Goal: Task Accomplishment & Management: Use online tool/utility

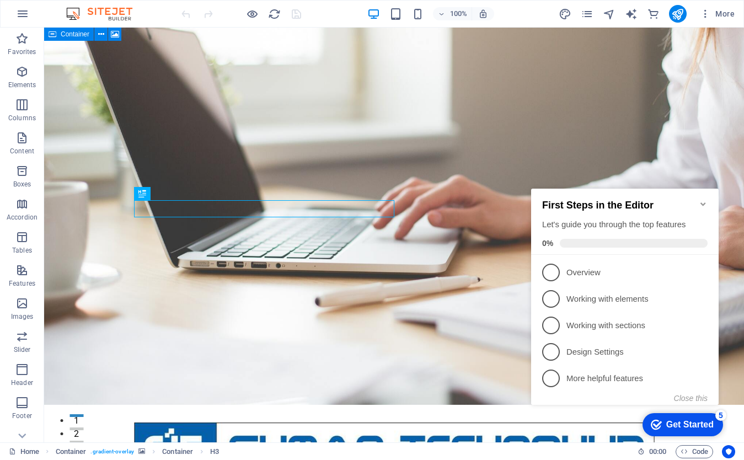
click at [703, 202] on icon "Minimize checklist" at bounding box center [702, 203] width 5 height 3
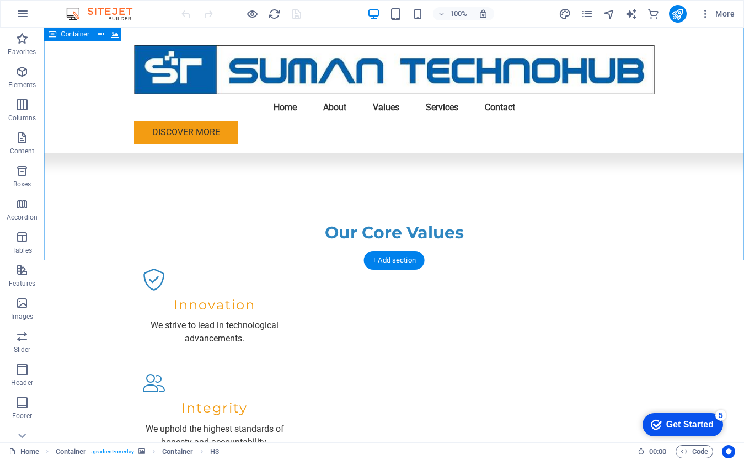
scroll to position [1076, 0]
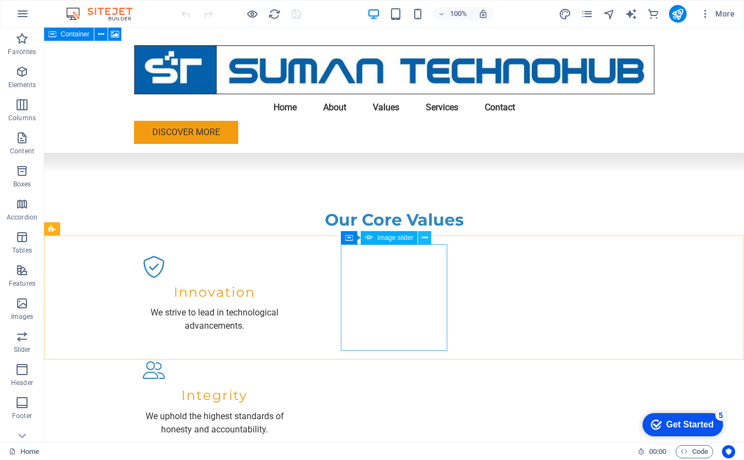
click at [426, 238] on icon at bounding box center [425, 238] width 6 height 12
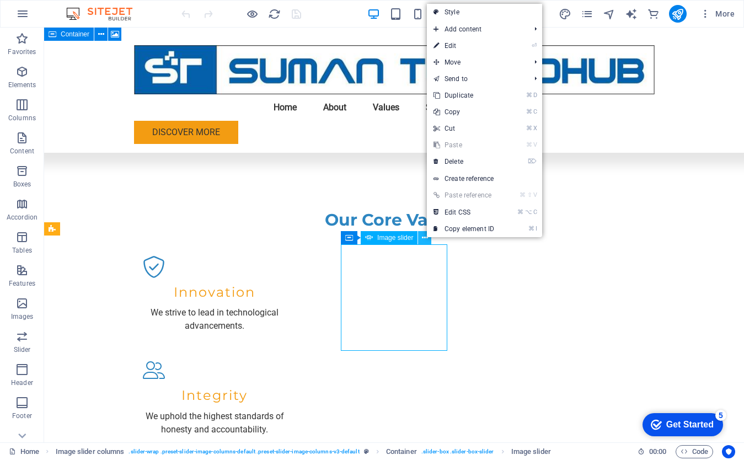
click at [426, 238] on icon at bounding box center [425, 238] width 6 height 12
click at [465, 47] on link "⏎ Edit" at bounding box center [464, 45] width 74 height 17
select select "px"
select select "ms"
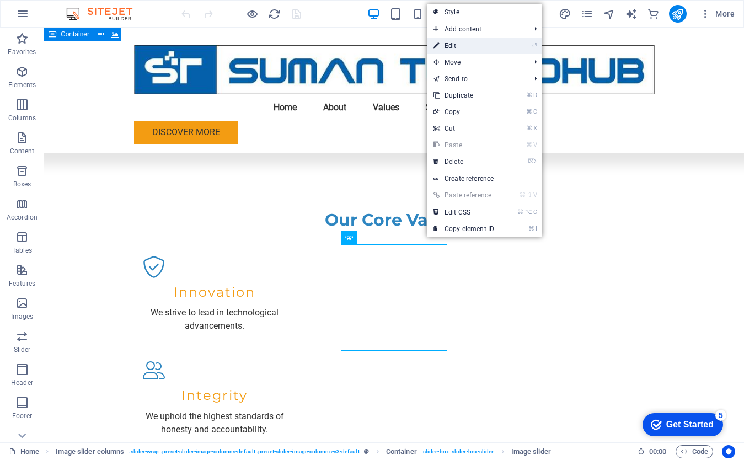
select select "s"
select select "progressive"
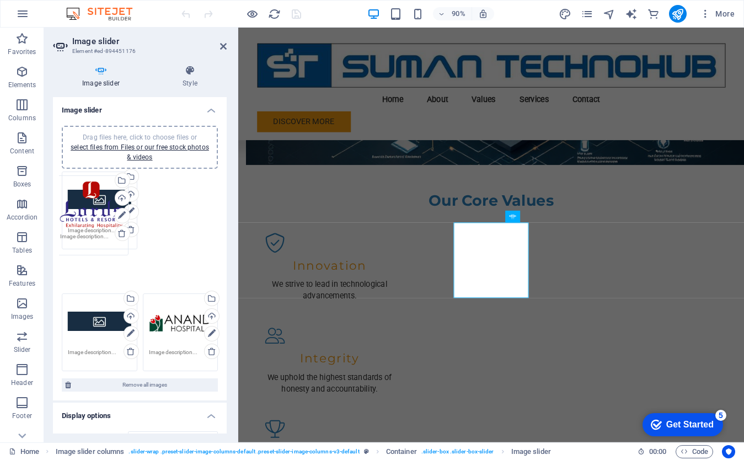
drag, startPoint x: 114, startPoint y: 303, endPoint x: 106, endPoint y: 223, distance: 79.7
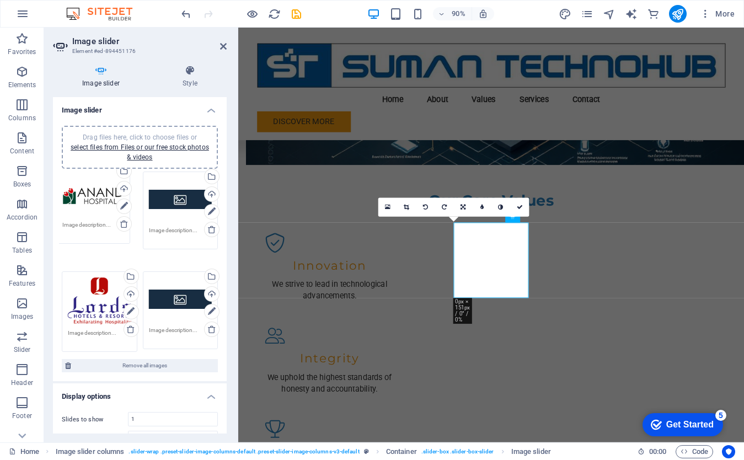
drag, startPoint x: 179, startPoint y: 294, endPoint x: 93, endPoint y: 203, distance: 124.8
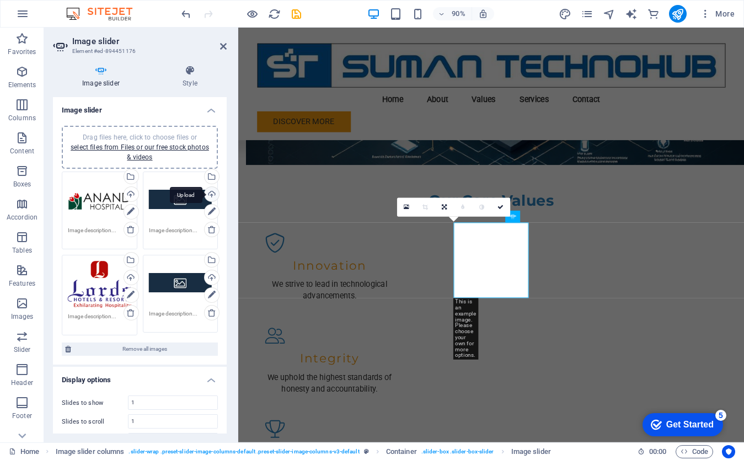
click at [209, 196] on div "Upload" at bounding box center [210, 195] width 17 height 17
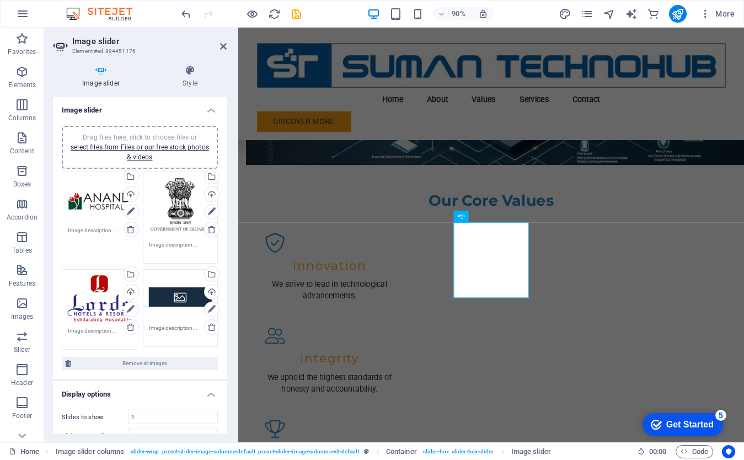
click at [191, 304] on div "Drag files here, click to choose files or select files from Files or our free s…" at bounding box center [180, 297] width 63 height 44
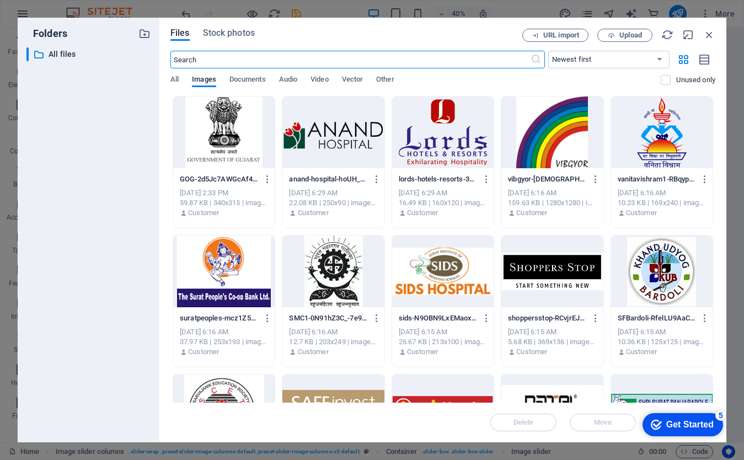
click at [548, 138] on div at bounding box center [551, 132] width 101 height 72
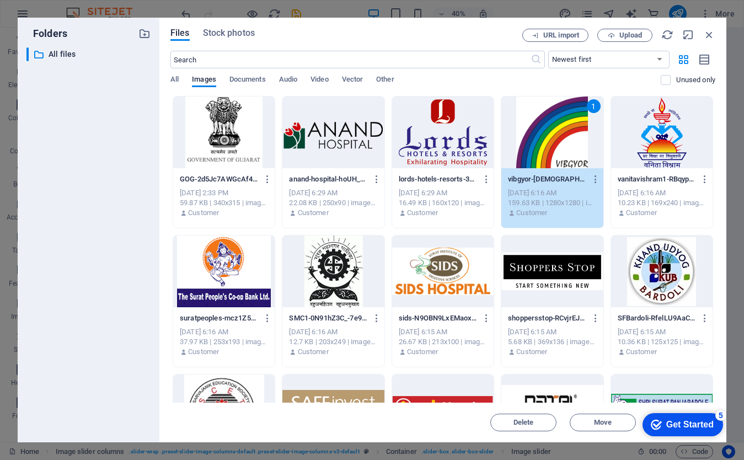
click at [670, 424] on div "Get Started" at bounding box center [689, 424] width 47 height 10
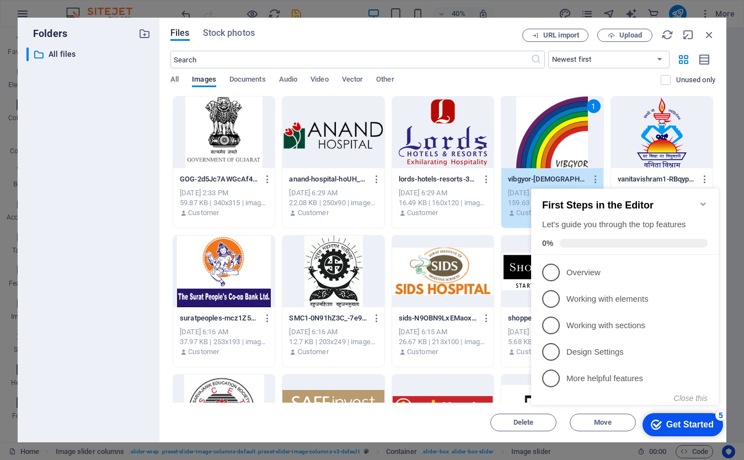
click at [494, 137] on div "GOG-2d5Jc7AWGcAf4g4ON0vagg.png GOG-2d5Jc7AWGcAf4g4ON0vagg.png [DATE] 2:33 PM 59…" at bounding box center [442, 440] width 545 height 688
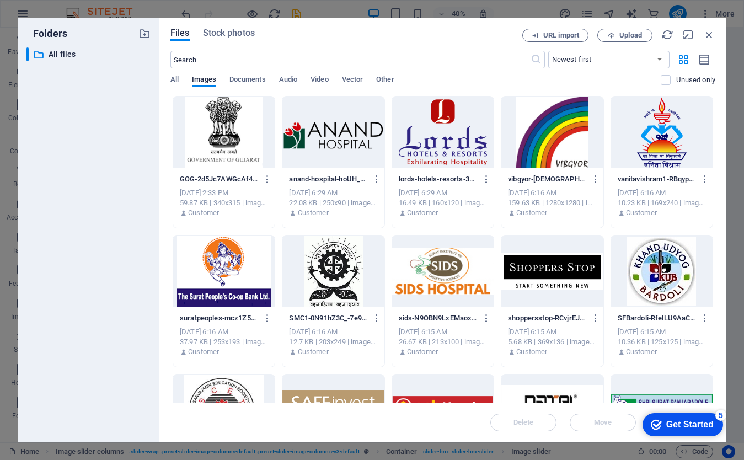
click at [551, 128] on div at bounding box center [551, 132] width 101 height 72
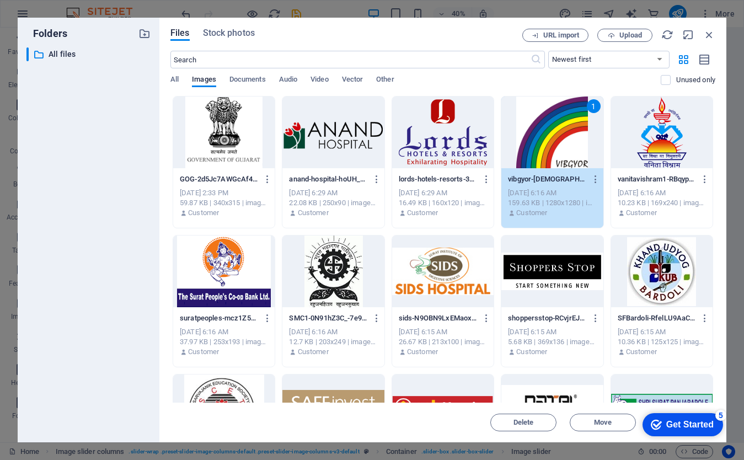
click at [551, 128] on div "1" at bounding box center [551, 132] width 101 height 72
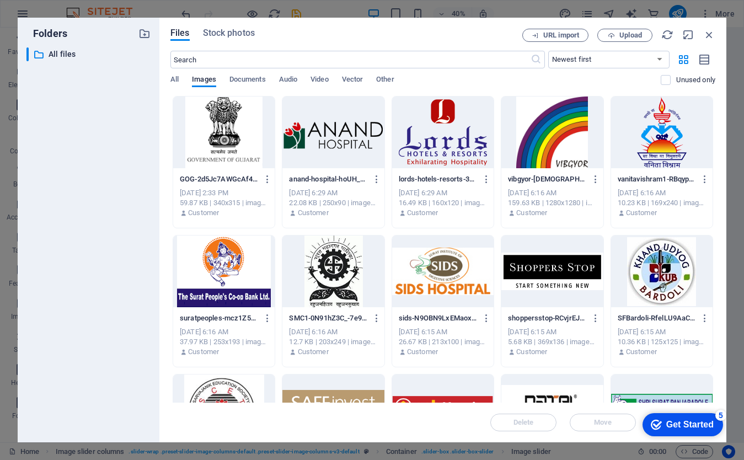
drag, startPoint x: 396, startPoint y: 27, endPoint x: 558, endPoint y: 110, distance: 182.2
click at [558, 110] on div "Files Stock photos URL import Upload ​ Newest first Oldest first Name (A-Z) Nam…" at bounding box center [442, 230] width 567 height 424
click at [546, 154] on div at bounding box center [551, 132] width 101 height 72
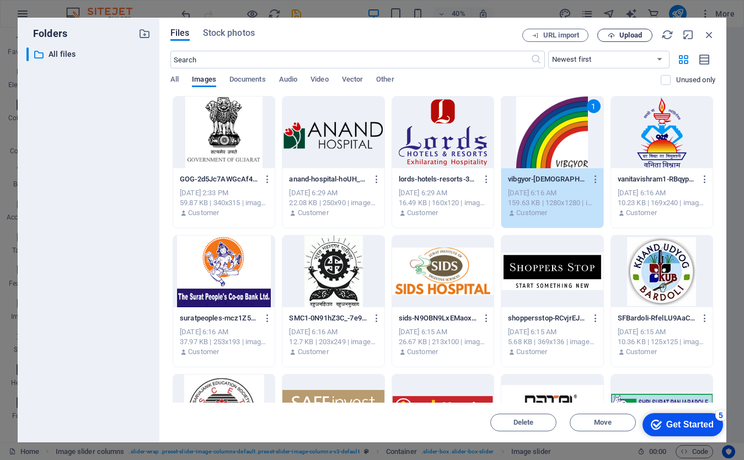
click at [623, 36] on span "Upload" at bounding box center [630, 35] width 23 height 7
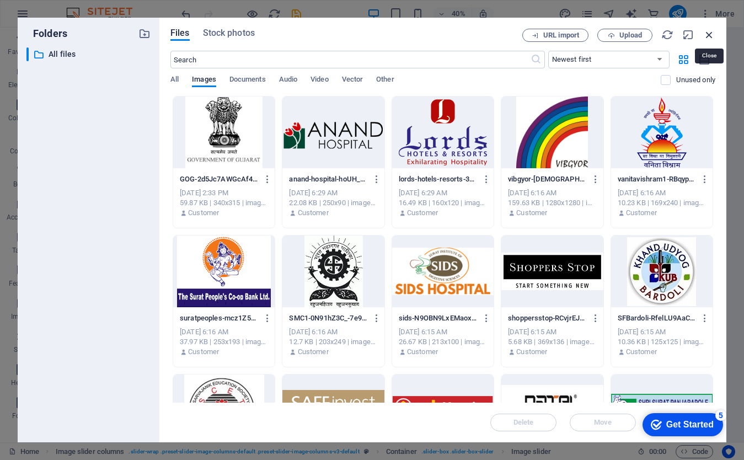
click at [709, 35] on icon "button" at bounding box center [709, 35] width 12 height 12
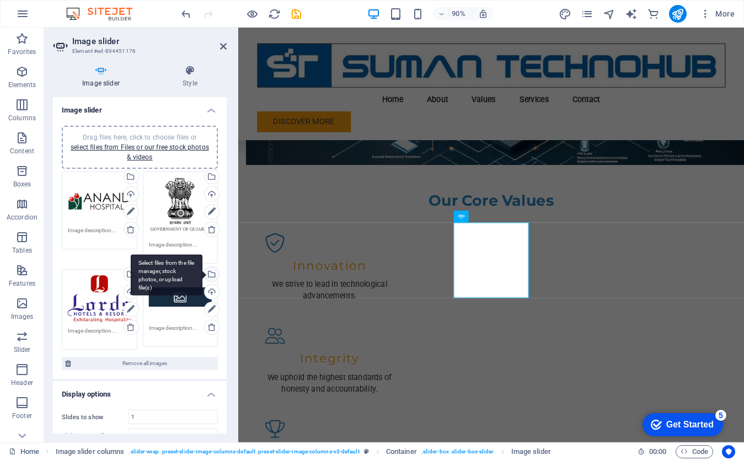
click at [209, 272] on div "Select files from the file manager, stock photos, or upload file(s)" at bounding box center [210, 275] width 17 height 17
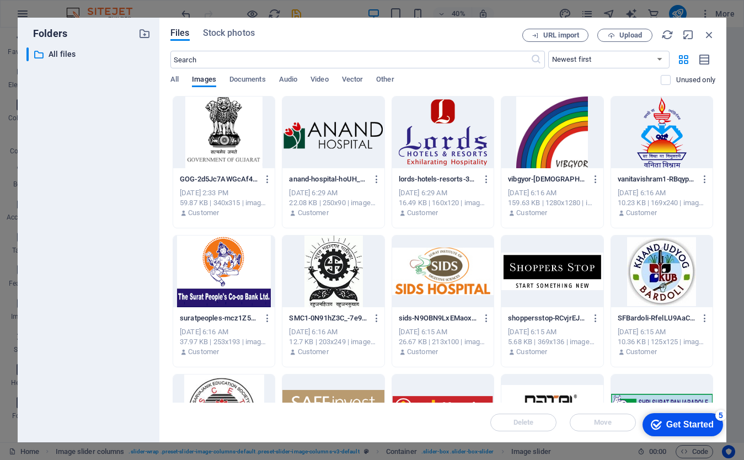
click at [579, 136] on div at bounding box center [551, 132] width 101 height 72
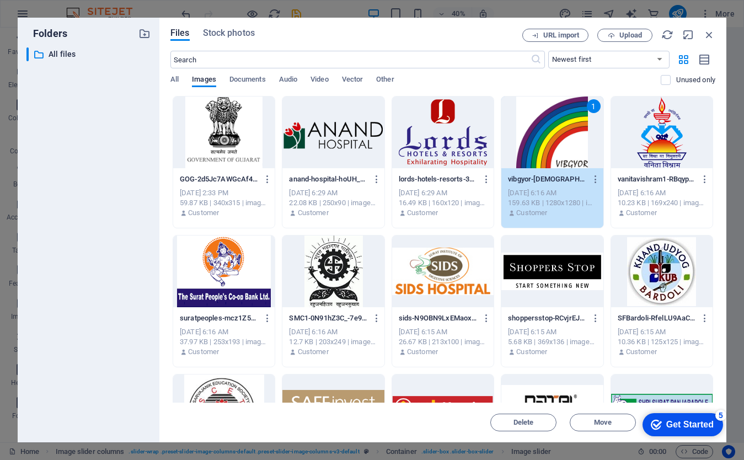
click at [666, 421] on div "Get Started" at bounding box center [689, 424] width 47 height 10
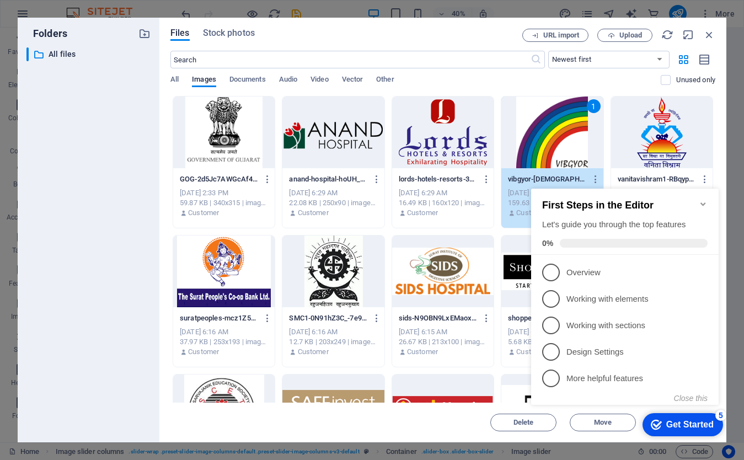
click at [666, 421] on div "Get Started" at bounding box center [689, 424] width 47 height 10
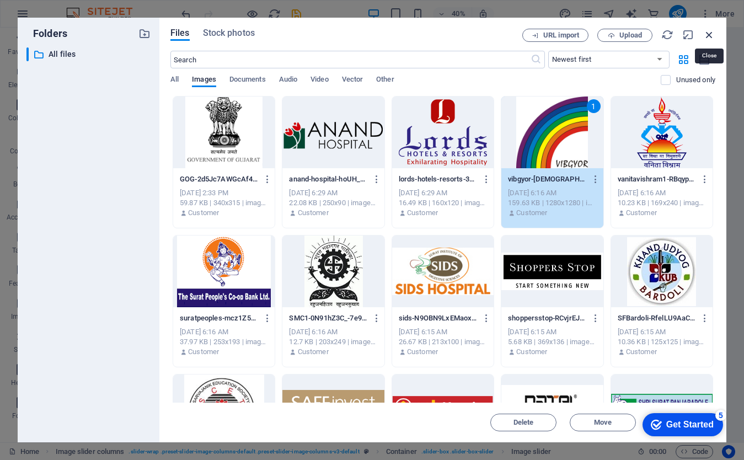
click at [706, 36] on icon "button" at bounding box center [709, 35] width 12 height 12
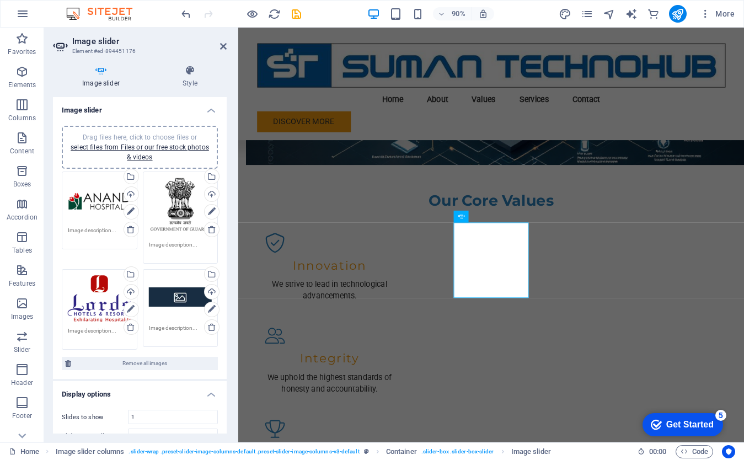
click at [173, 309] on div "Drag files here, click to choose files or select files from Files or our free s…" at bounding box center [180, 297] width 63 height 44
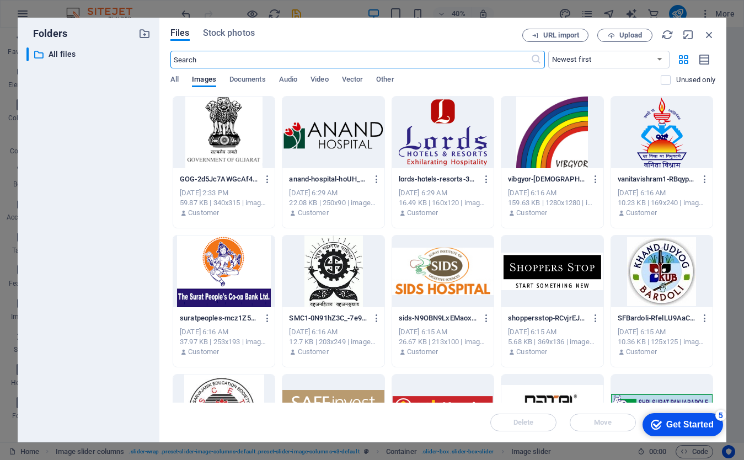
click at [173, 309] on div "suratpeoples-mcz1Z5aFVMdEJE7hIc-UaA.png suratpeoples-mcz1Z5aFVMdEJE7hIc-UaA.png…" at bounding box center [224, 301] width 103 height 132
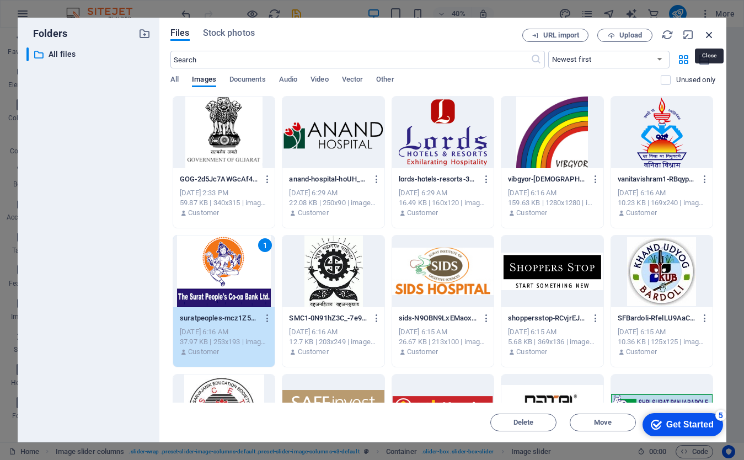
click at [708, 32] on icon "button" at bounding box center [709, 35] width 12 height 12
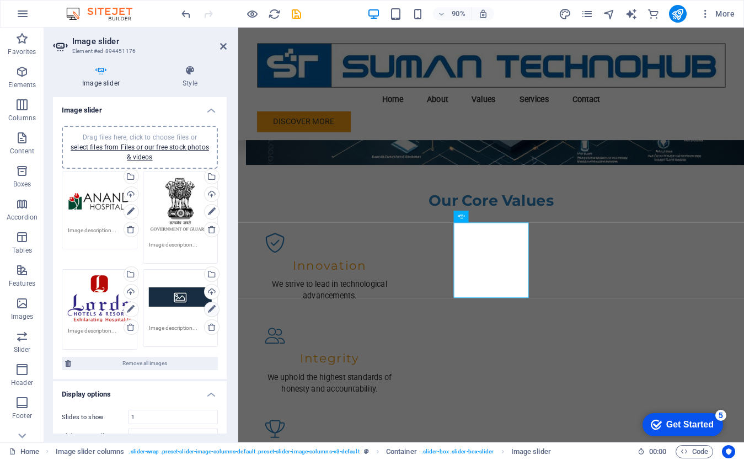
click at [208, 308] on icon at bounding box center [212, 309] width 8 height 13
click at [172, 294] on div "Drag files here, click to choose files or select files from Files or our free s…" at bounding box center [180, 297] width 63 height 44
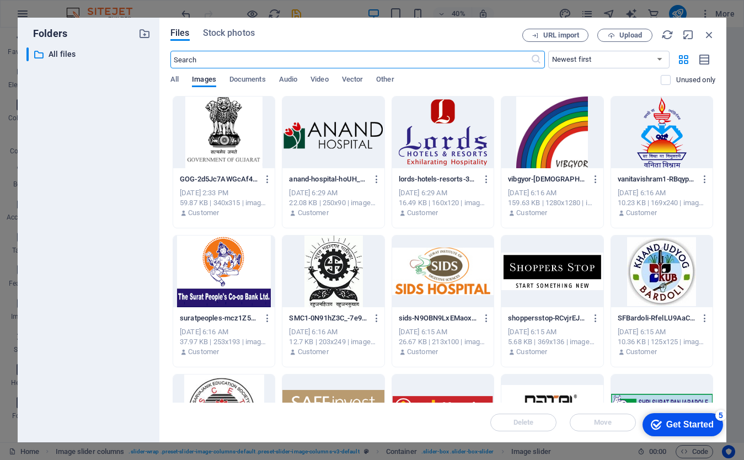
click at [559, 136] on div at bounding box center [551, 132] width 101 height 72
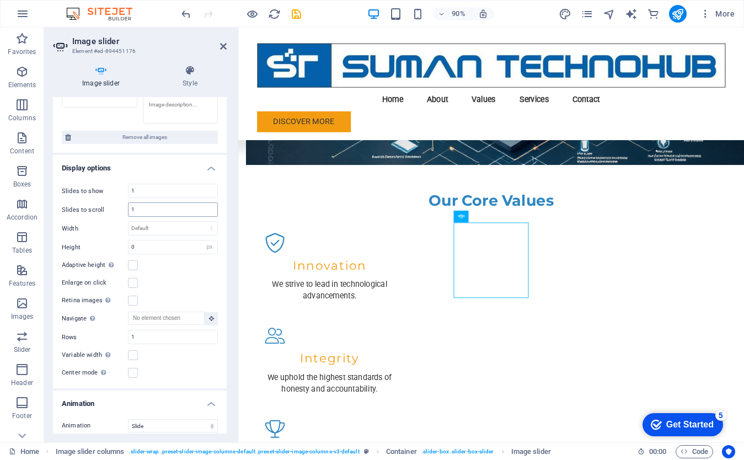
scroll to position [975, 0]
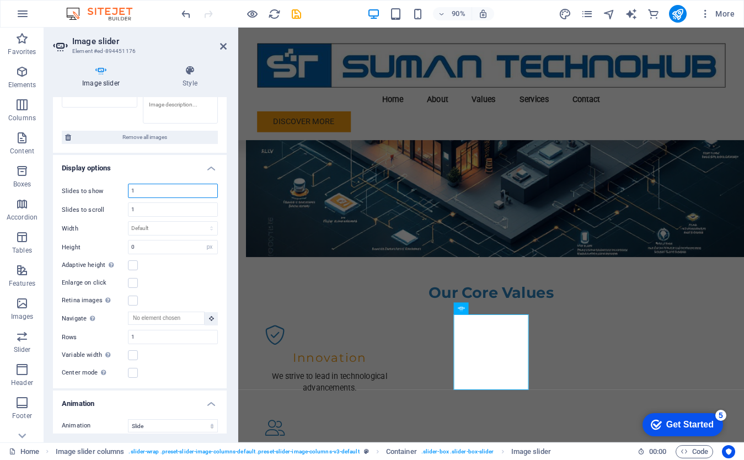
click at [151, 192] on input "1" at bounding box center [172, 190] width 89 height 13
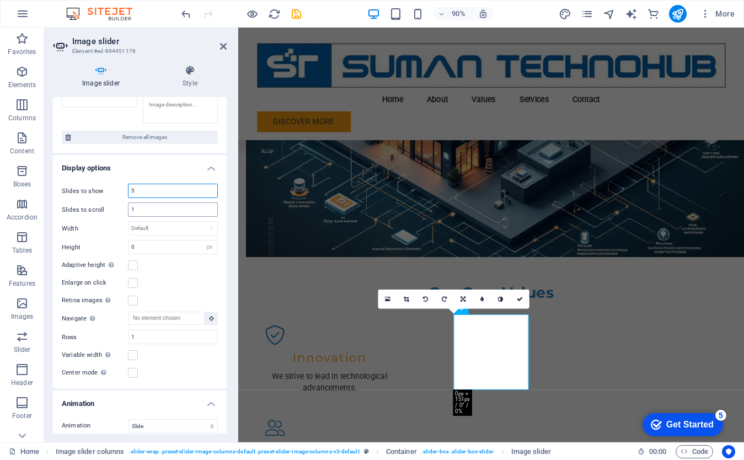
type input "5"
click at [152, 209] on input "1" at bounding box center [172, 209] width 89 height 13
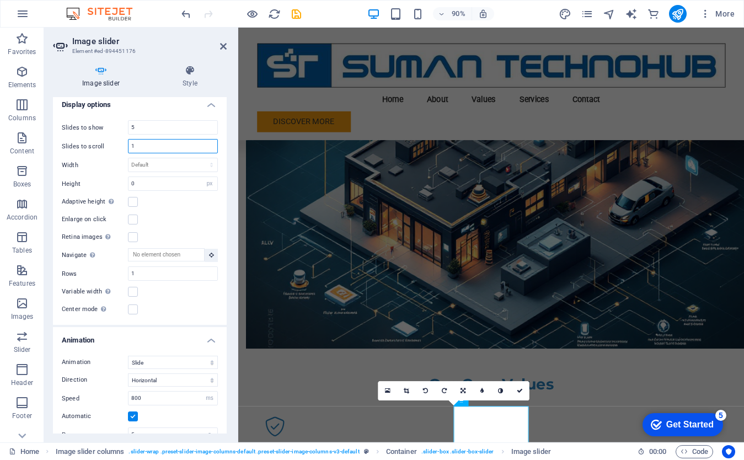
scroll to position [311, 0]
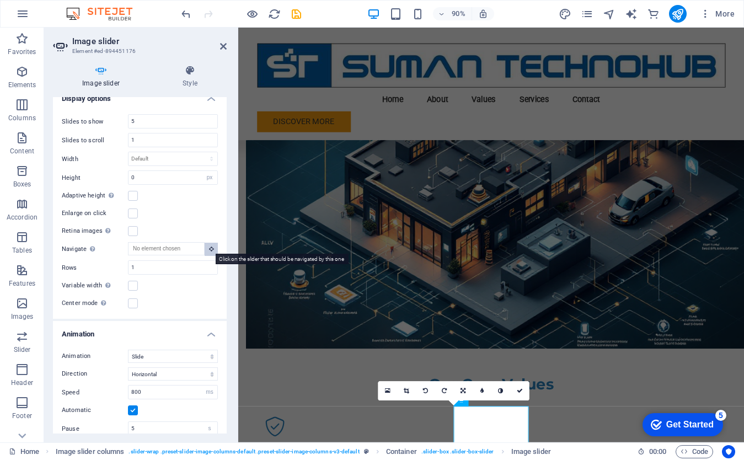
click at [210, 247] on icon at bounding box center [211, 249] width 5 height 6
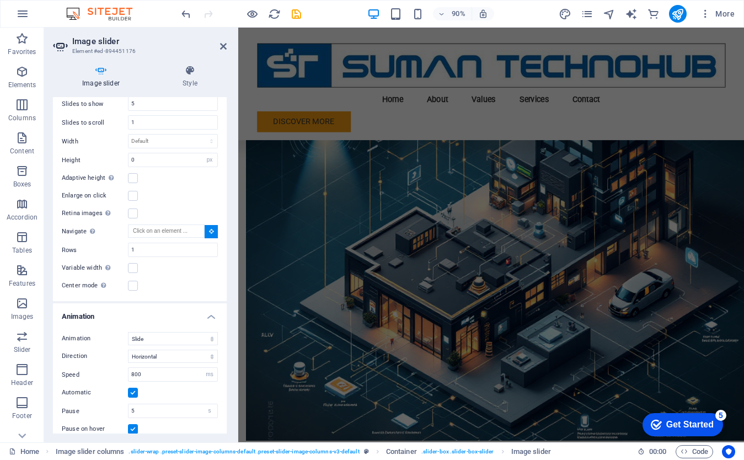
scroll to position [669, 0]
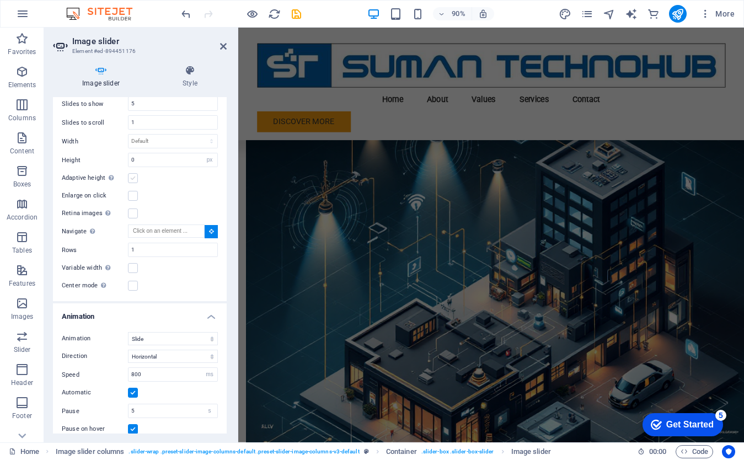
click at [132, 177] on label at bounding box center [133, 178] width 10 height 10
click at [0, 0] on input "Adaptive height Automatically adjust the height for single slide horizontal sli…" at bounding box center [0, 0] width 0 height 0
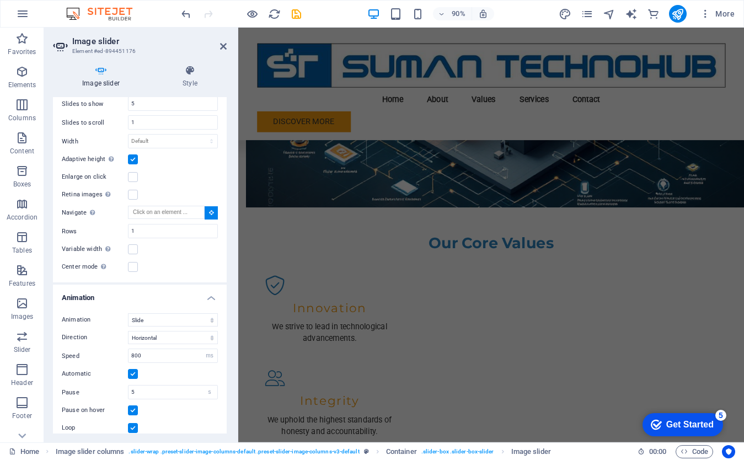
scroll to position [1063, 0]
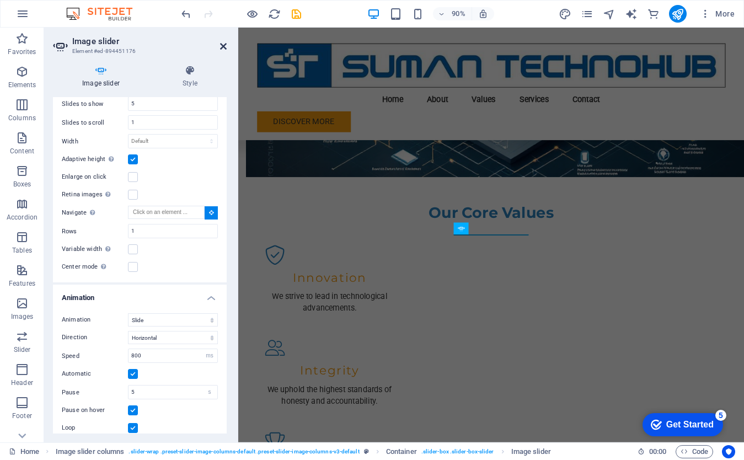
click at [224, 44] on icon at bounding box center [223, 46] width 7 height 9
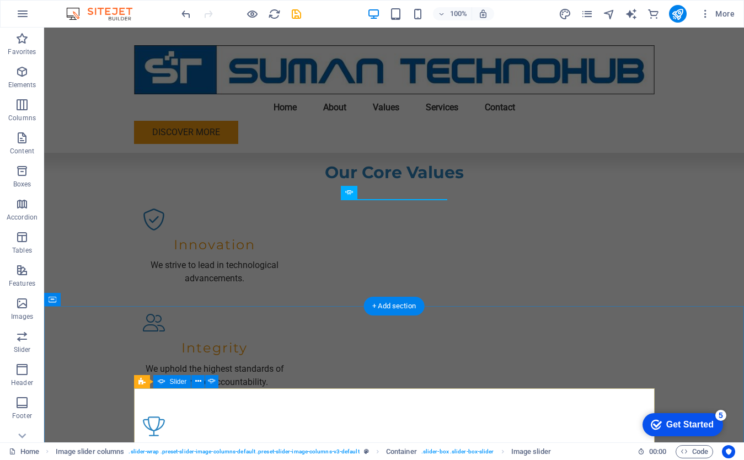
scroll to position [1124, 0]
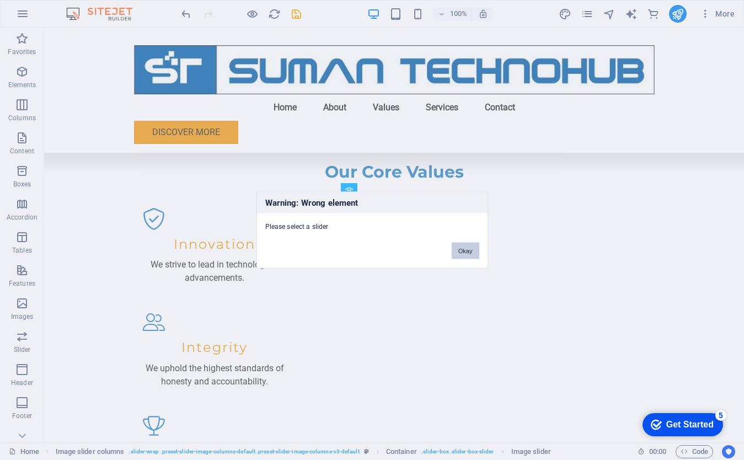
click at [463, 254] on button "Okay" at bounding box center [465, 251] width 28 height 17
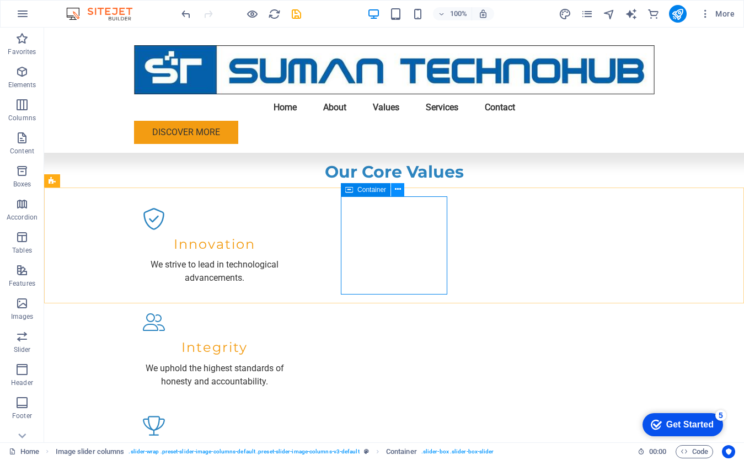
click at [397, 194] on icon at bounding box center [398, 190] width 6 height 12
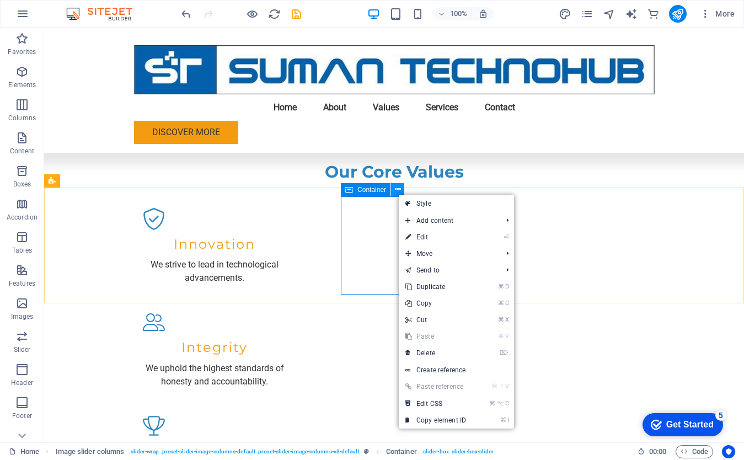
click at [397, 194] on icon at bounding box center [398, 190] width 6 height 12
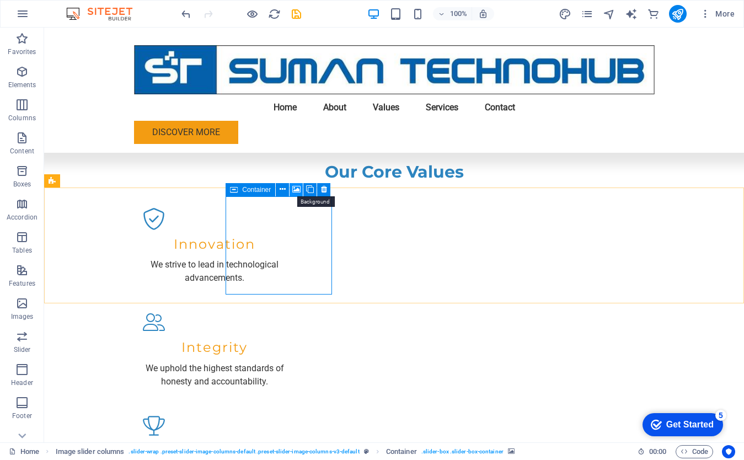
click at [295, 189] on icon at bounding box center [296, 190] width 8 height 12
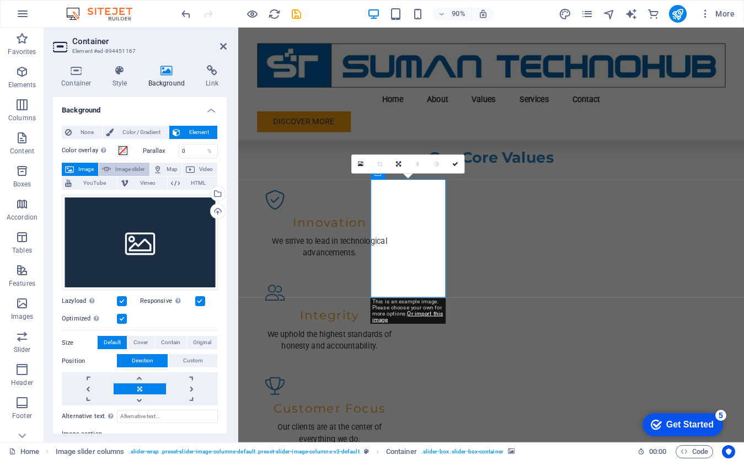
click at [123, 169] on span "Image slider" at bounding box center [129, 169] width 31 height 13
select select "ms"
select select "s"
select select "progressive"
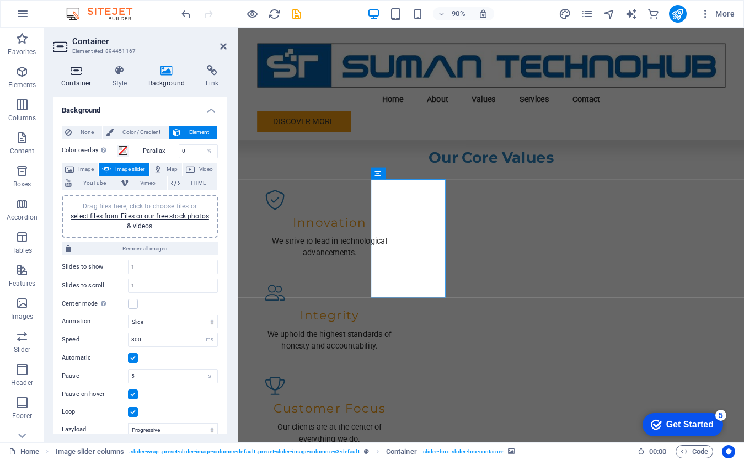
click at [78, 78] on h4 "Container" at bounding box center [78, 76] width 51 height 23
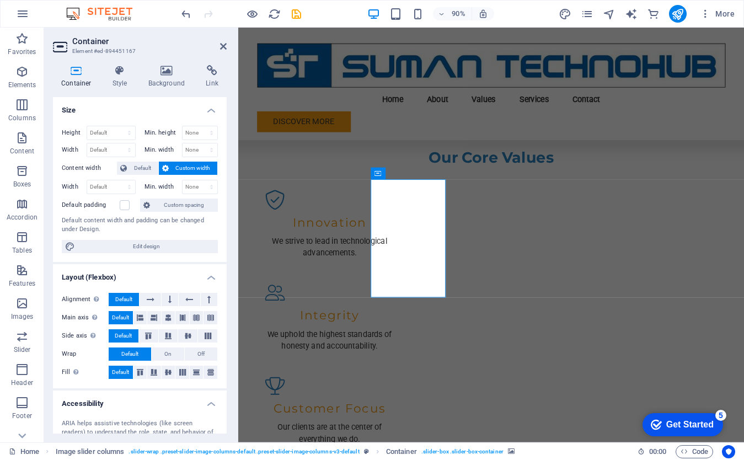
scroll to position [110, 0]
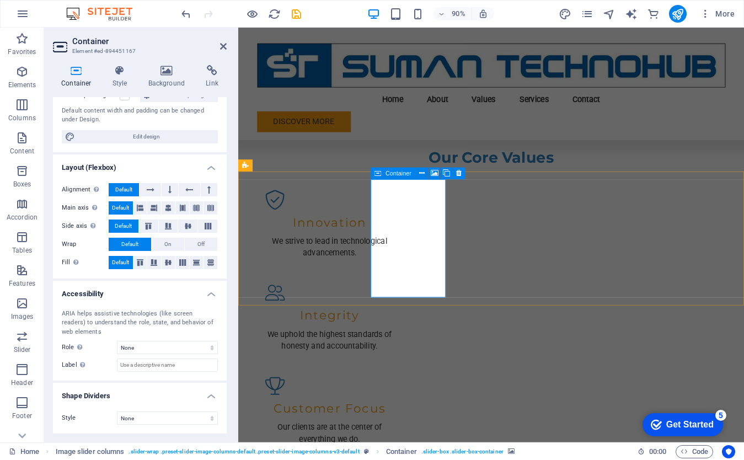
click at [224, 48] on icon at bounding box center [223, 46] width 7 height 9
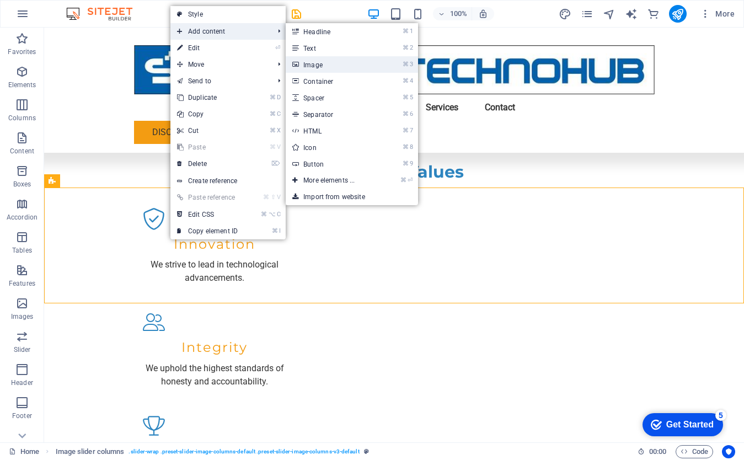
click at [338, 67] on link "⌘ 3 Image" at bounding box center [331, 64] width 91 height 17
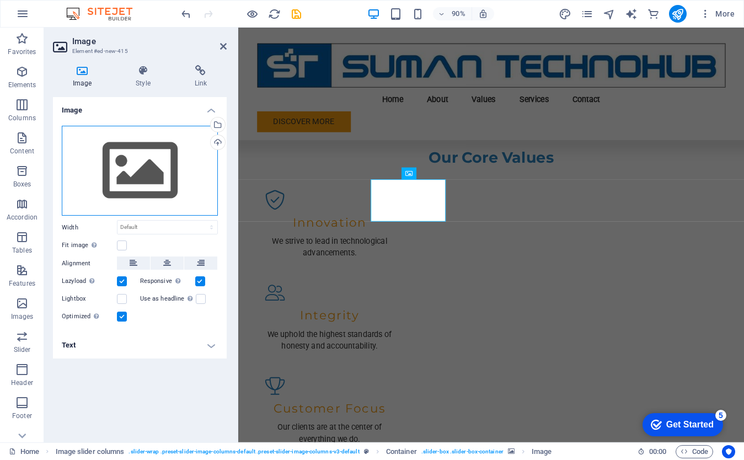
click at [146, 165] on div "Drag files here, click to choose files or select files from Files or our free s…" at bounding box center [140, 171] width 156 height 90
click at [146, 165] on body "Suman Technohub Home Favorites Elements Columns Content Boxes Accordion Tables …" at bounding box center [372, 230] width 744 height 460
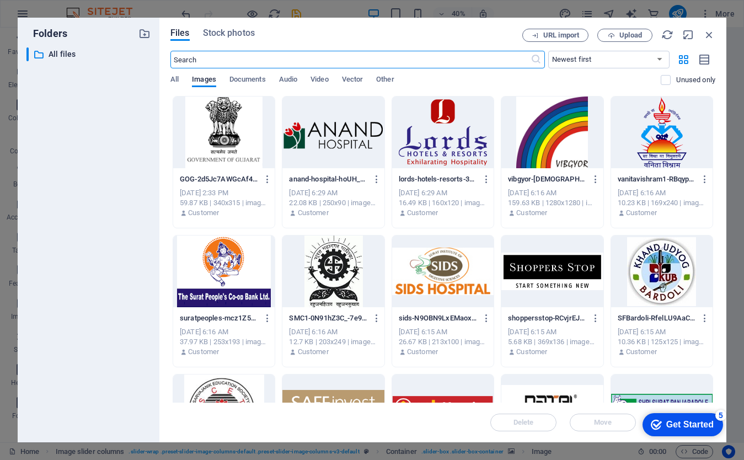
click at [445, 150] on div at bounding box center [442, 132] width 101 height 72
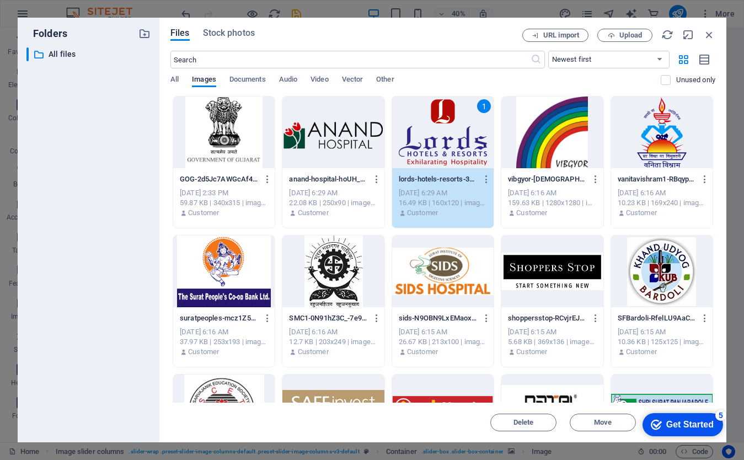
click at [445, 150] on div "1" at bounding box center [442, 132] width 101 height 72
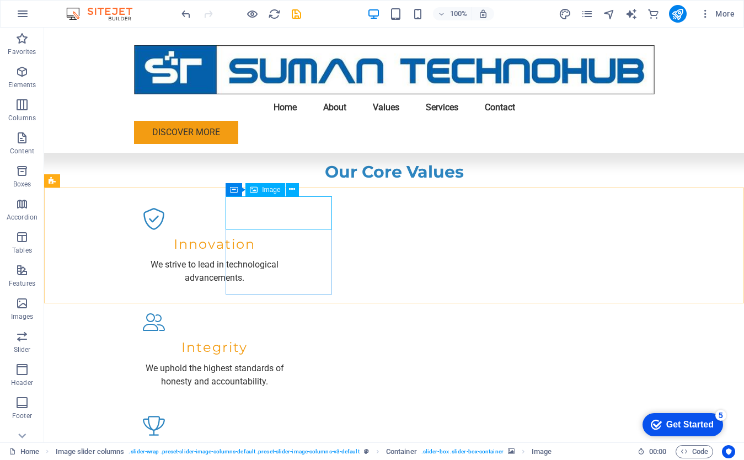
click at [272, 190] on span "Image" at bounding box center [271, 189] width 18 height 7
click at [292, 189] on icon at bounding box center [292, 190] width 6 height 12
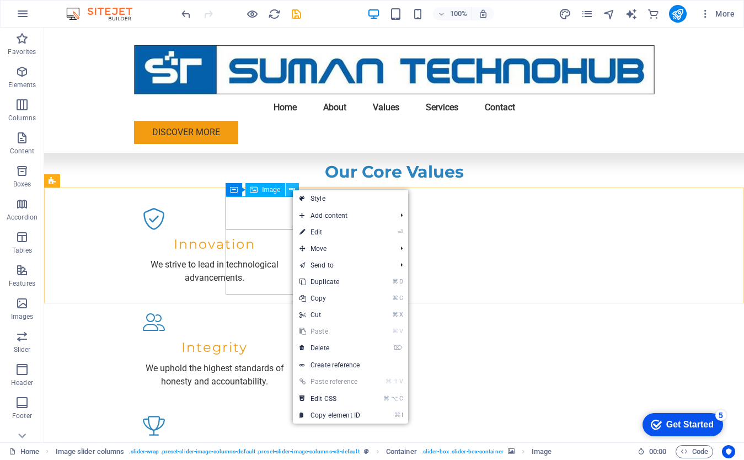
click at [292, 189] on icon at bounding box center [292, 190] width 6 height 12
click at [321, 236] on link "⏎ Edit" at bounding box center [330, 232] width 74 height 17
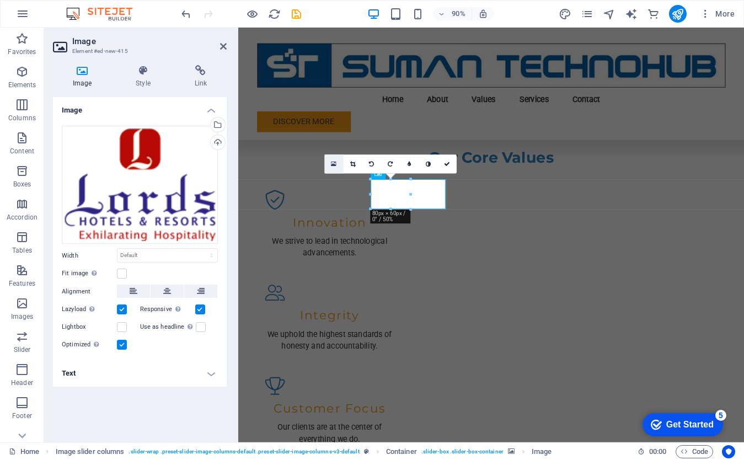
click at [336, 162] on link at bounding box center [333, 163] width 19 height 19
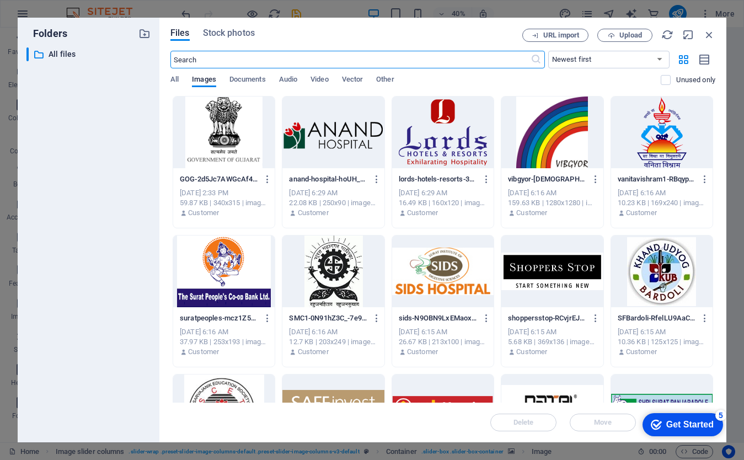
click at [239, 177] on p "GOG-2d5Jc7AWGcAf4g4ON0vagg.png" at bounding box center [219, 179] width 78 height 10
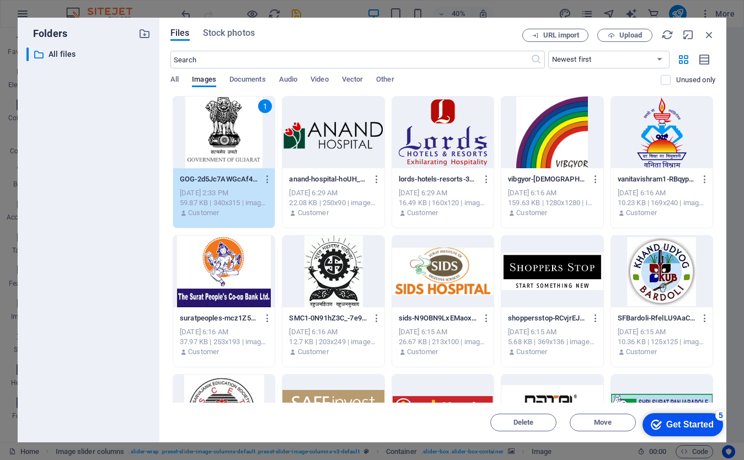
click at [315, 187] on div "anand-hospital-hoUH_KV9T5oRGBPwluYqpg.png anand-hospital-hoUH_KV9T5oRGBPwluYqpg…" at bounding box center [333, 179] width 88 height 18
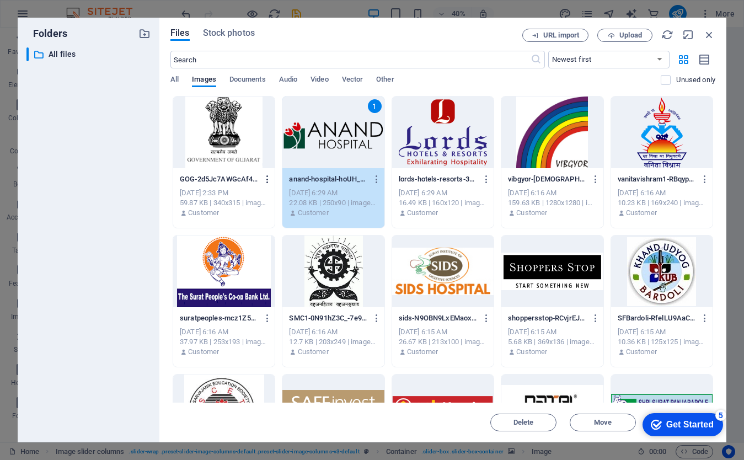
click at [260, 187] on button "button" at bounding box center [265, 179] width 15 height 18
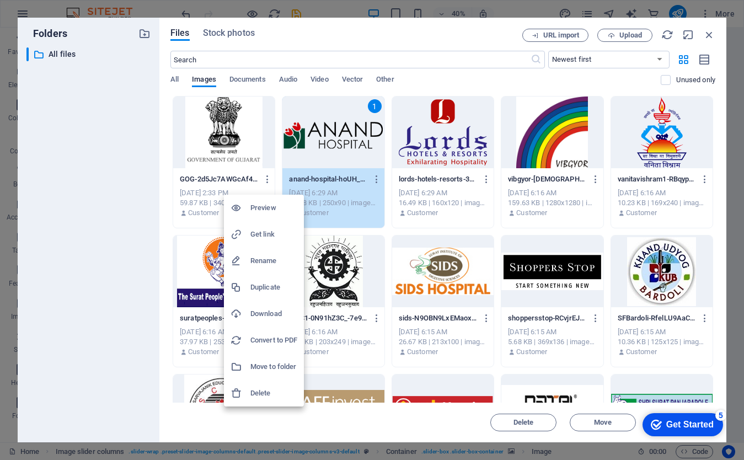
click at [252, 166] on div at bounding box center [372, 230] width 744 height 460
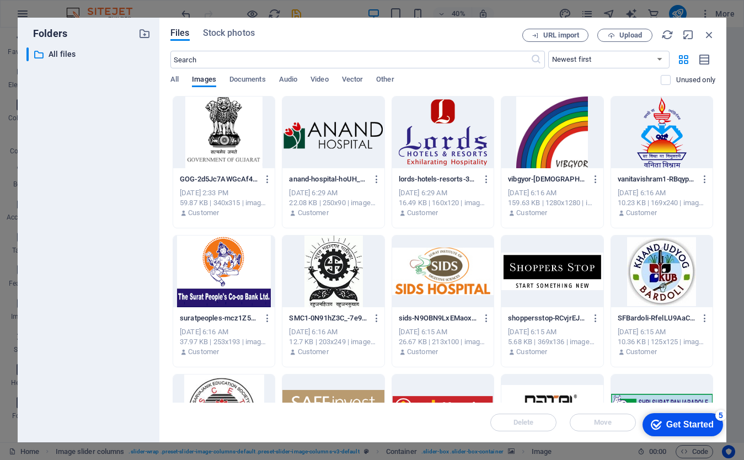
click at [233, 166] on div at bounding box center [223, 132] width 101 height 72
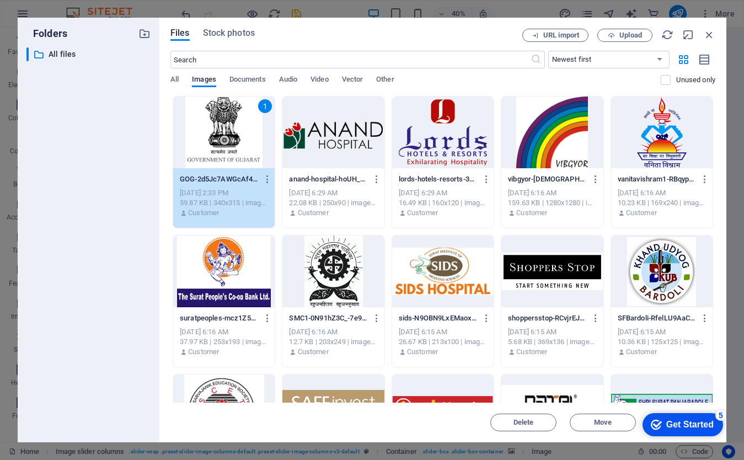
click at [324, 146] on div at bounding box center [332, 132] width 101 height 72
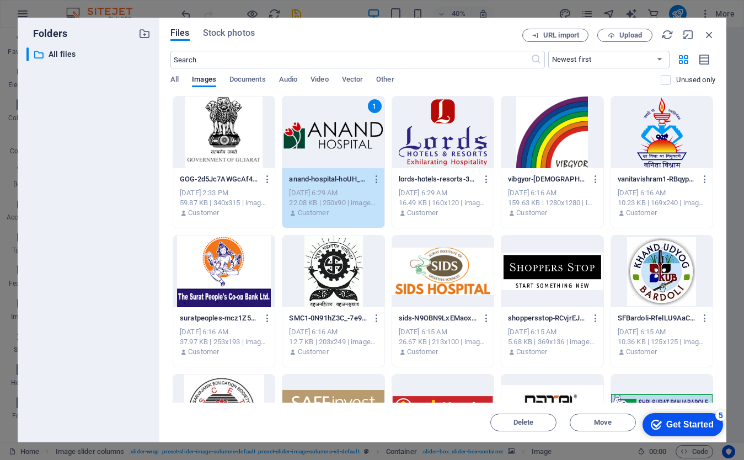
click at [229, 142] on div at bounding box center [223, 132] width 101 height 72
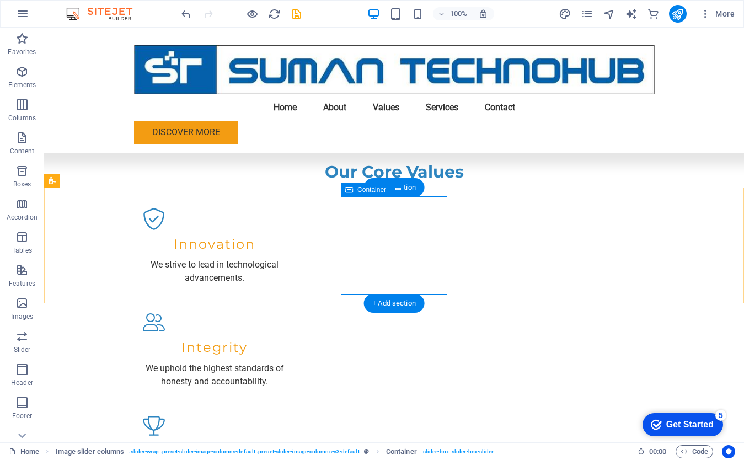
select select "region"
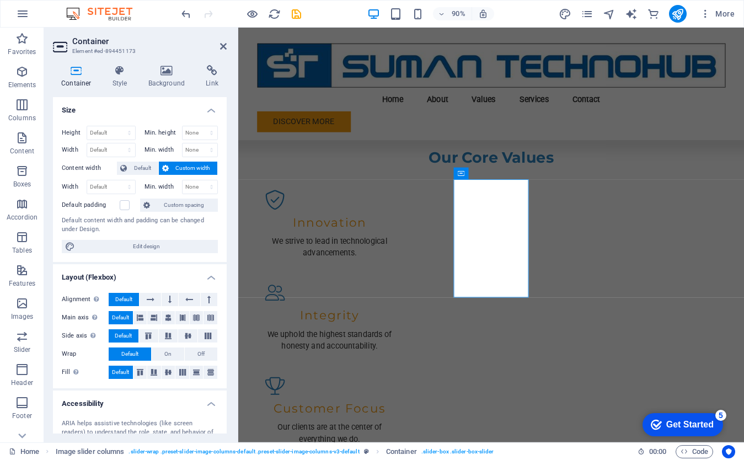
click at [78, 76] on icon at bounding box center [76, 70] width 47 height 11
click at [219, 46] on header "Container Element #ed-894451173" at bounding box center [140, 42] width 174 height 29
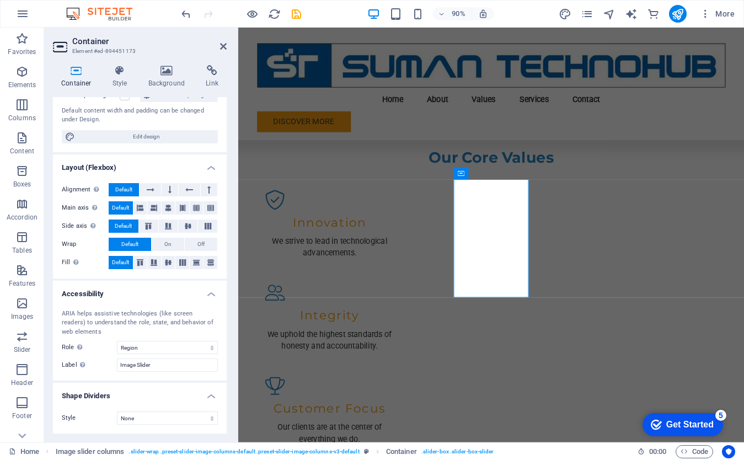
scroll to position [0, 0]
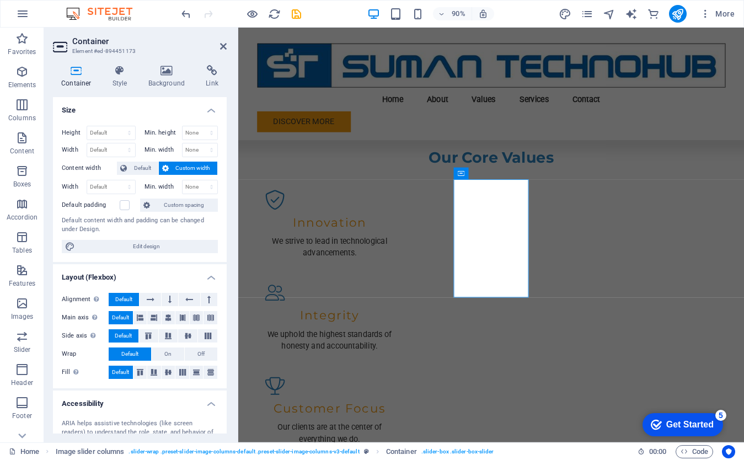
click at [208, 111] on h4 "Size" at bounding box center [140, 107] width 174 height 20
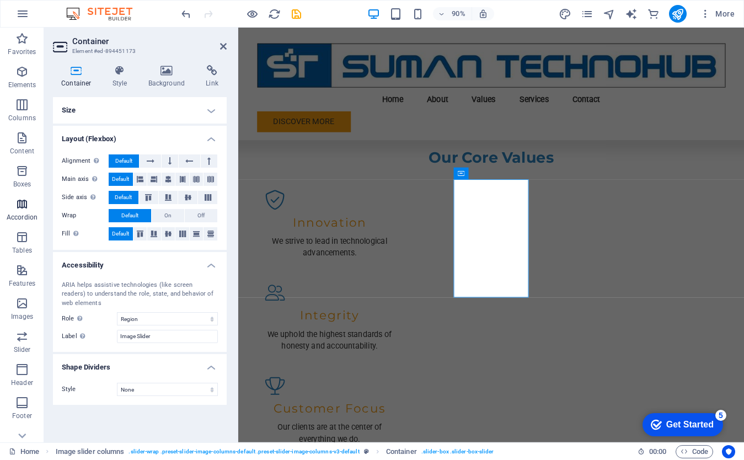
click at [25, 206] on icon "button" at bounding box center [21, 203] width 13 height 13
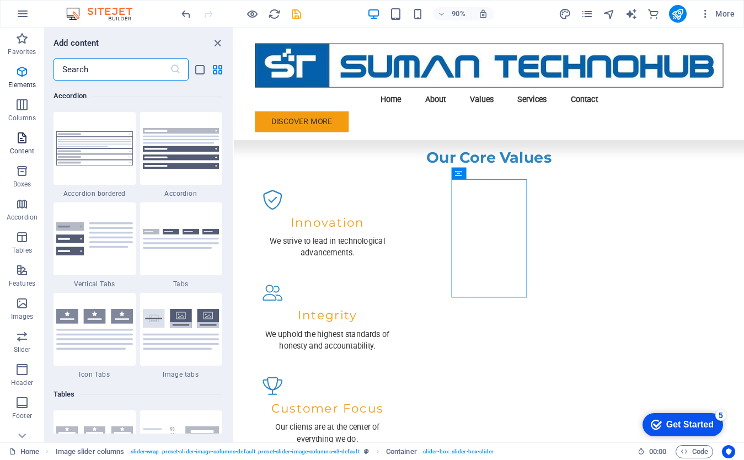
click at [19, 142] on icon "button" at bounding box center [21, 137] width 13 height 13
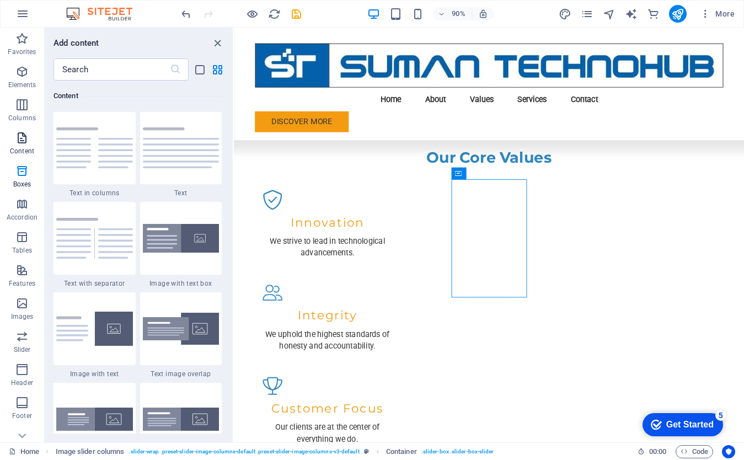
scroll to position [1929, 0]
click at [29, 285] on p "Features" at bounding box center [22, 283] width 26 height 9
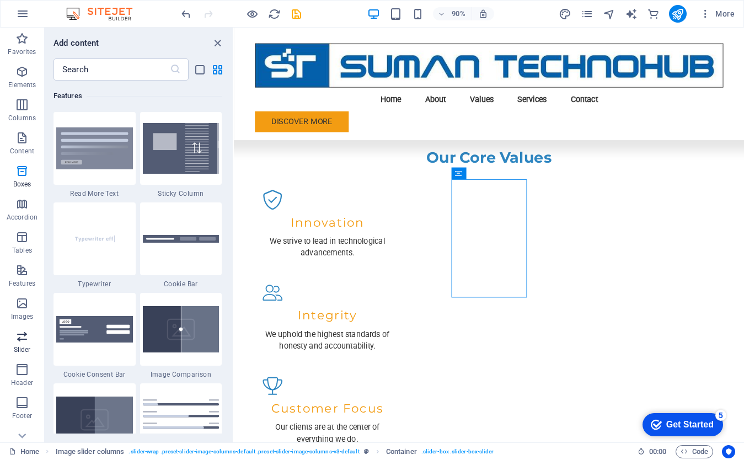
click at [25, 342] on icon "button" at bounding box center [21, 336] width 13 height 13
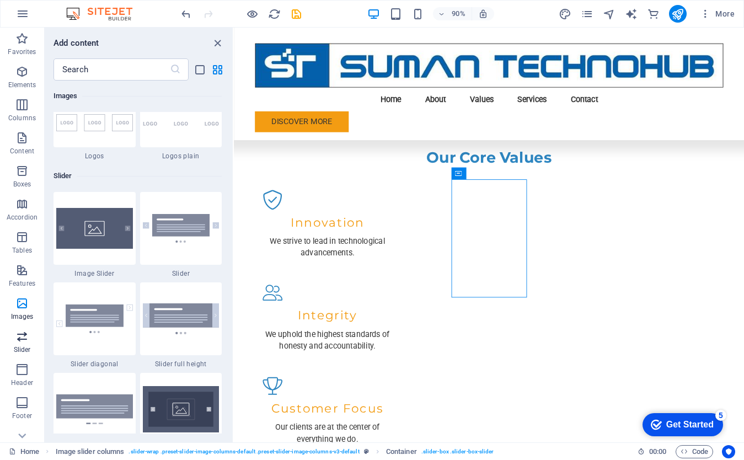
scroll to position [6249, 0]
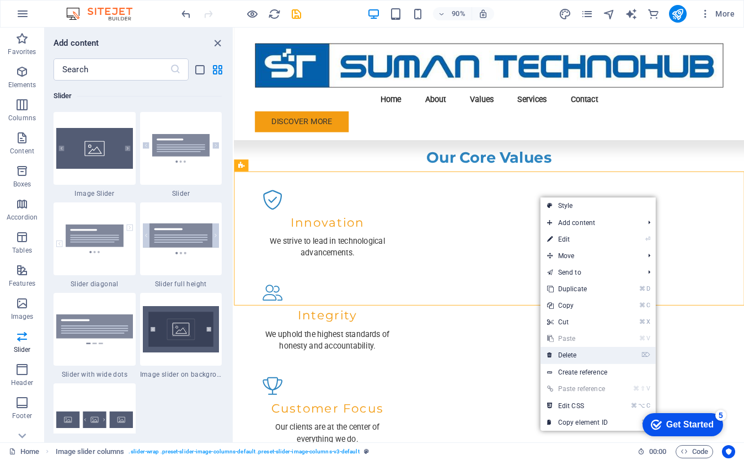
click at [584, 354] on link "⌦ Delete" at bounding box center [577, 355] width 74 height 17
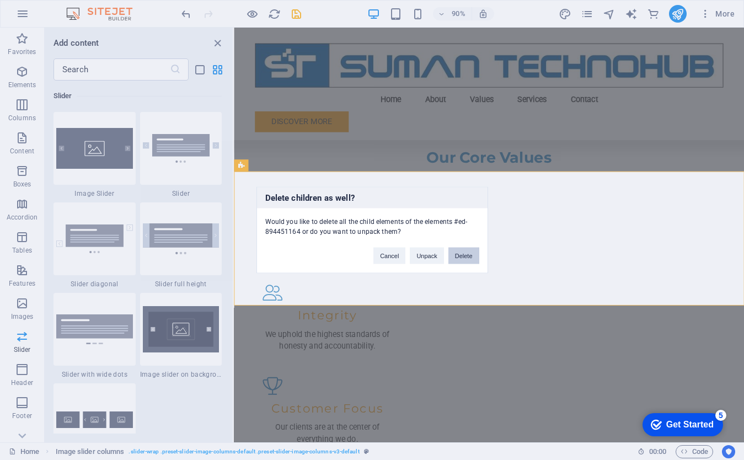
click at [460, 254] on button "Delete" at bounding box center [463, 255] width 31 height 17
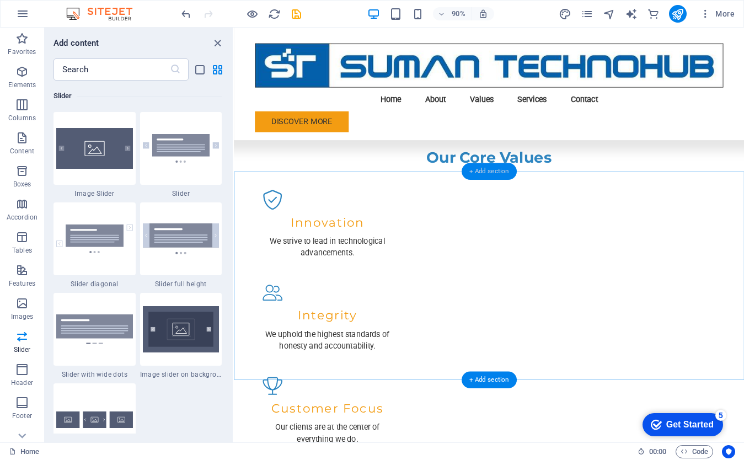
click at [496, 173] on div "+ Add section" at bounding box center [488, 171] width 55 height 17
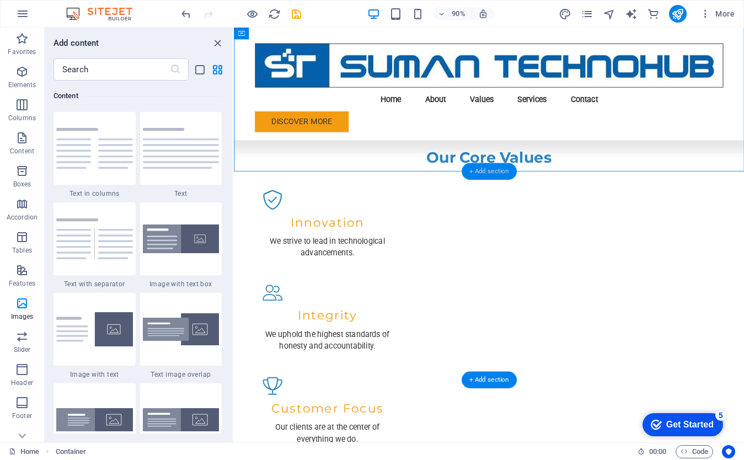
scroll to position [1929, 0]
click at [472, 173] on div "+ Add section" at bounding box center [488, 171] width 55 height 17
click at [27, 339] on icon "button" at bounding box center [21, 336] width 13 height 13
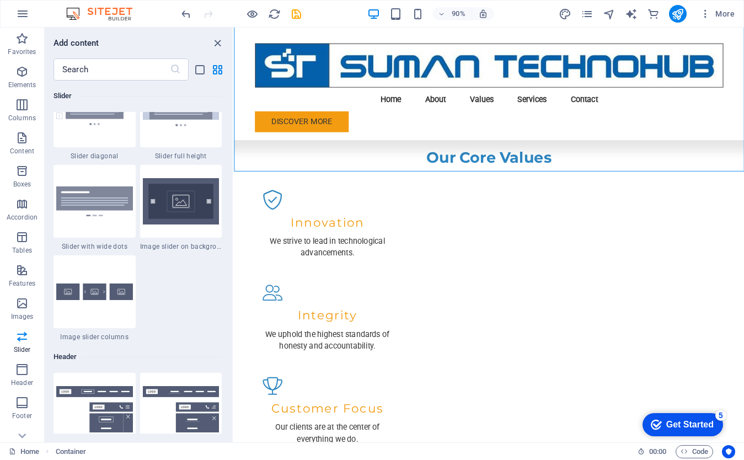
scroll to position [6379, 0]
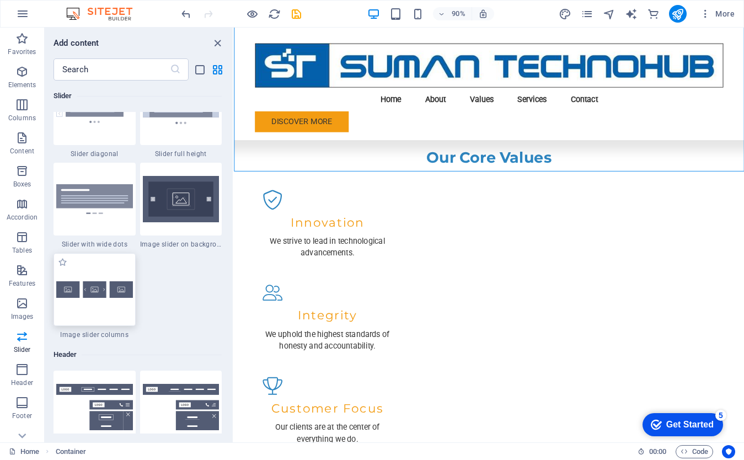
click at [90, 298] on div at bounding box center [94, 289] width 82 height 73
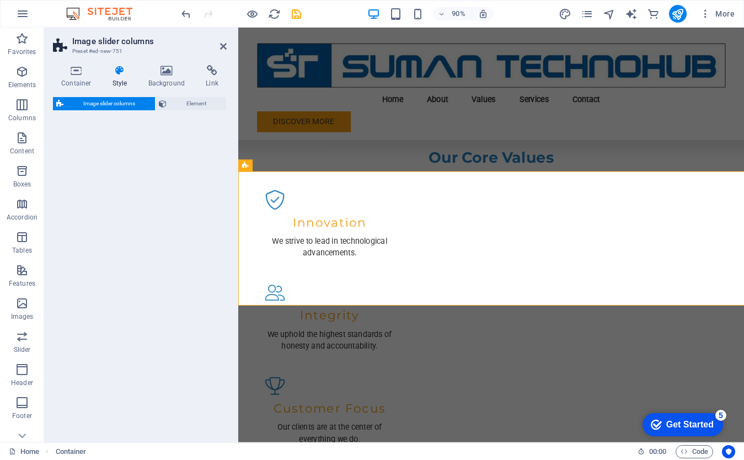
select select "rem"
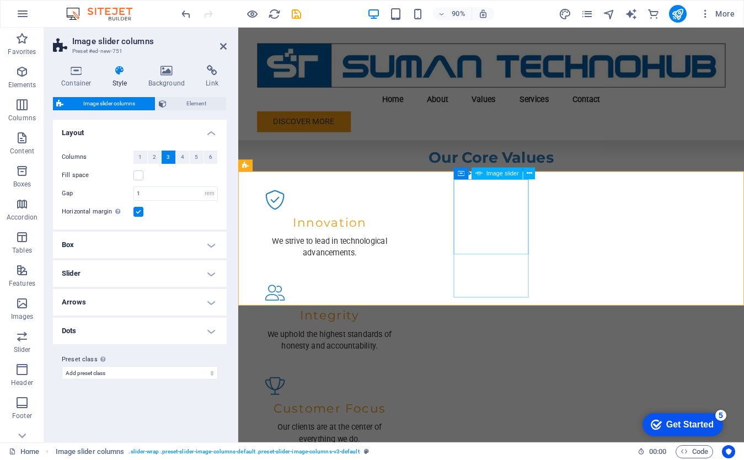
select select "px"
select select "ms"
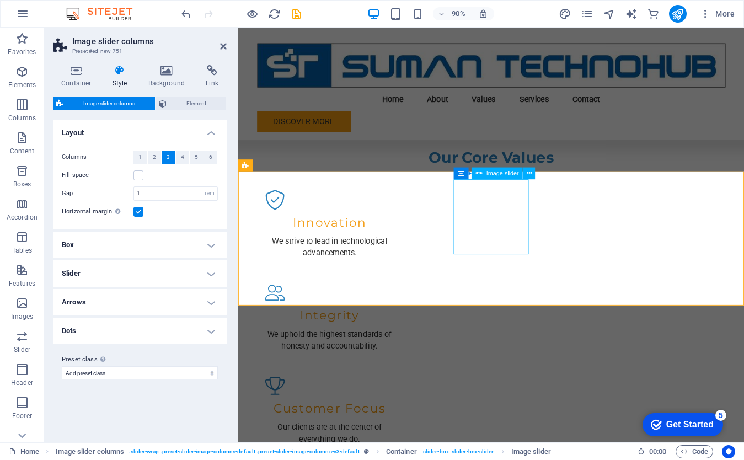
select select "s"
select select "progressive"
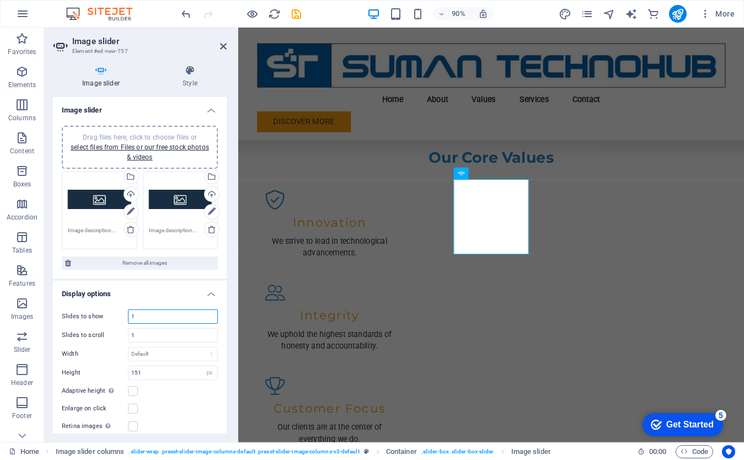
click at [141, 314] on input "1" at bounding box center [172, 316] width 89 height 13
type input "5"
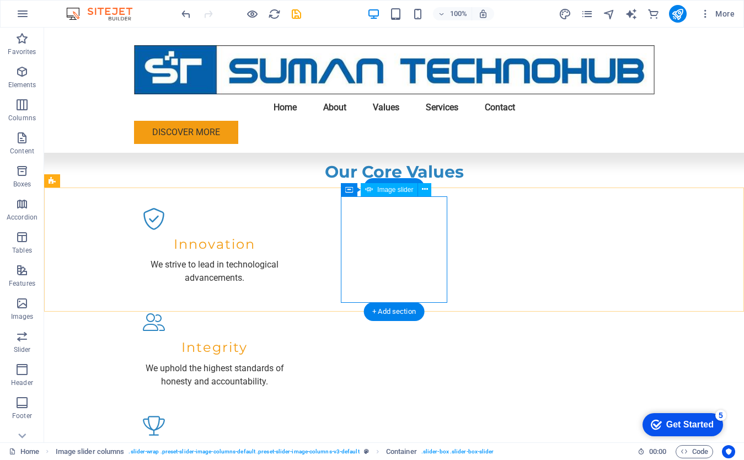
select select "px"
select select "ms"
select select "s"
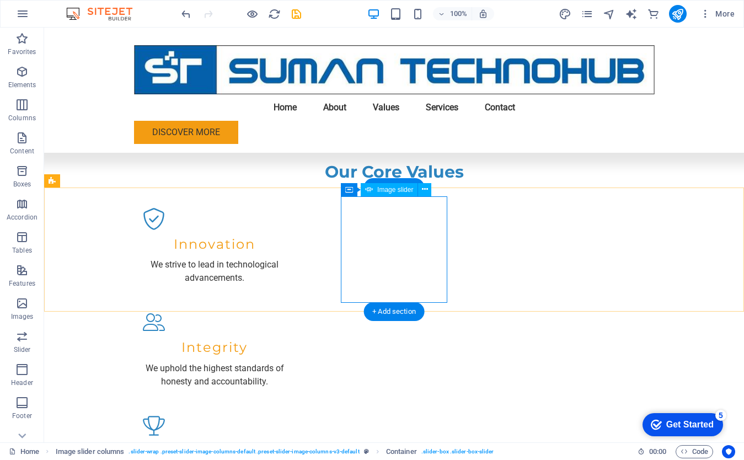
select select "progressive"
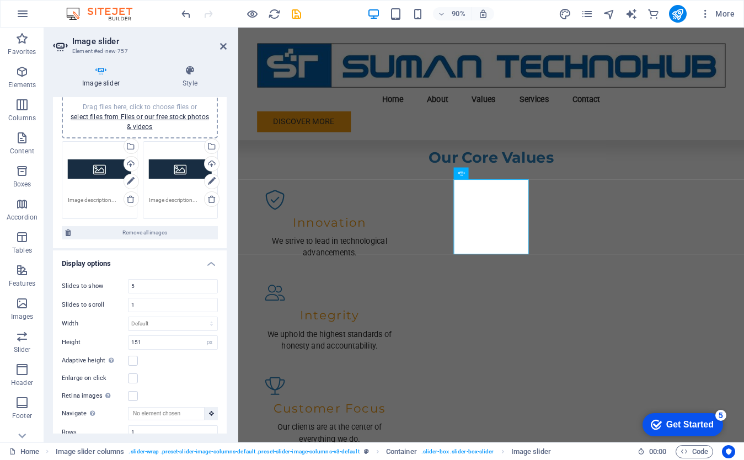
scroll to position [16, 0]
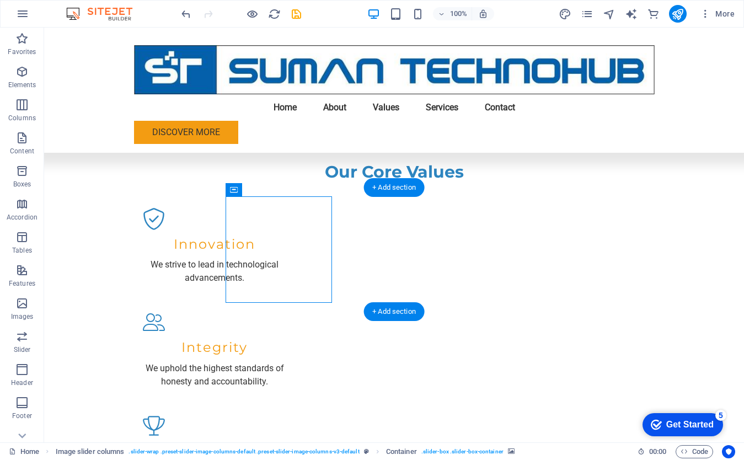
drag, startPoint x: 223, startPoint y: 294, endPoint x: 308, endPoint y: 276, distance: 87.5
drag, startPoint x: 316, startPoint y: 239, endPoint x: 399, endPoint y: 262, distance: 85.3
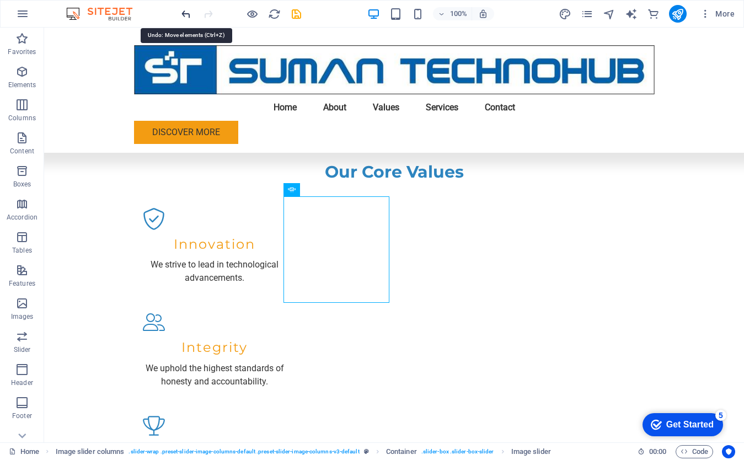
click at [181, 13] on icon "undo" at bounding box center [186, 14] width 13 height 13
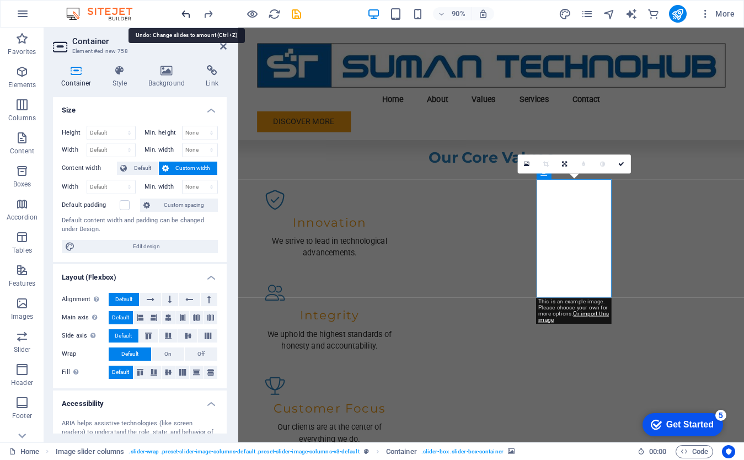
click at [186, 12] on icon "undo" at bounding box center [186, 14] width 13 height 13
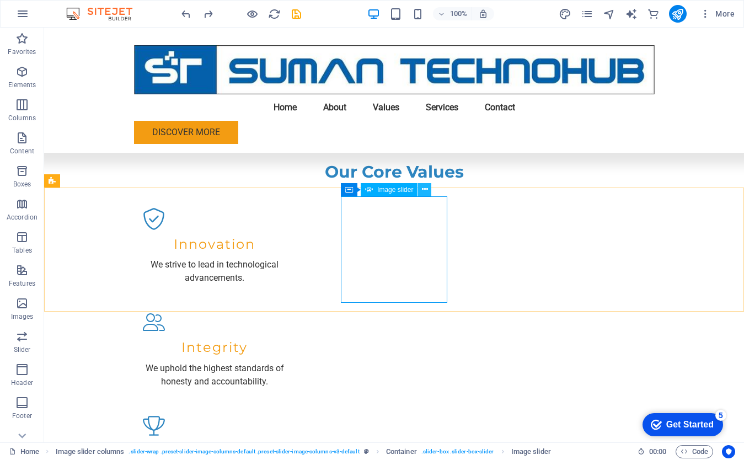
click at [424, 188] on icon at bounding box center [425, 190] width 6 height 12
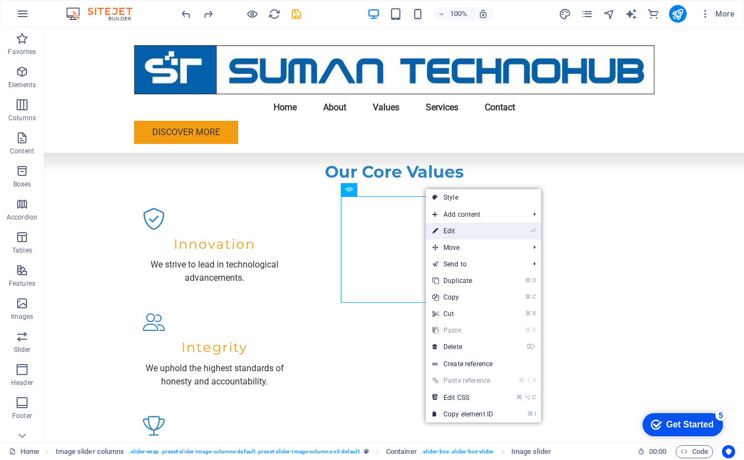
click at [441, 234] on link "⏎ Edit" at bounding box center [463, 231] width 74 height 17
select select "px"
select select "ms"
select select "s"
select select "progressive"
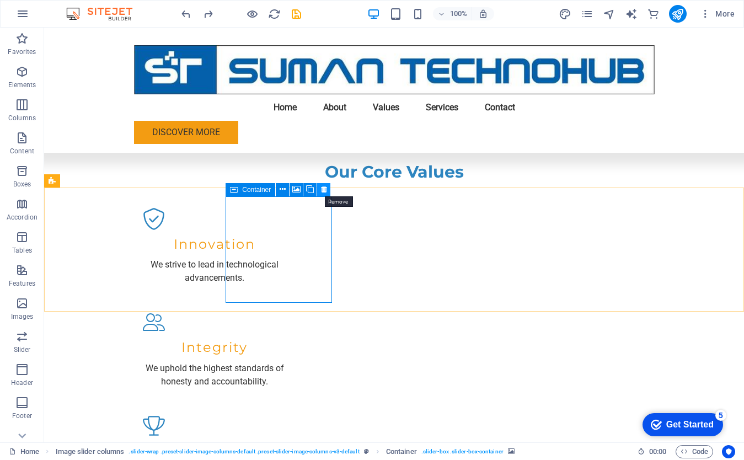
click at [324, 189] on icon at bounding box center [324, 190] width 6 height 12
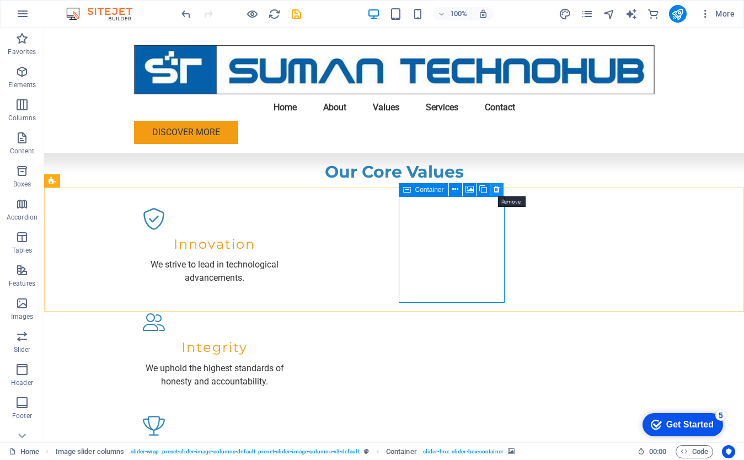
click at [498, 190] on icon at bounding box center [496, 190] width 6 height 12
click at [497, 191] on icon at bounding box center [496, 190] width 6 height 12
click at [497, 190] on icon at bounding box center [496, 190] width 6 height 12
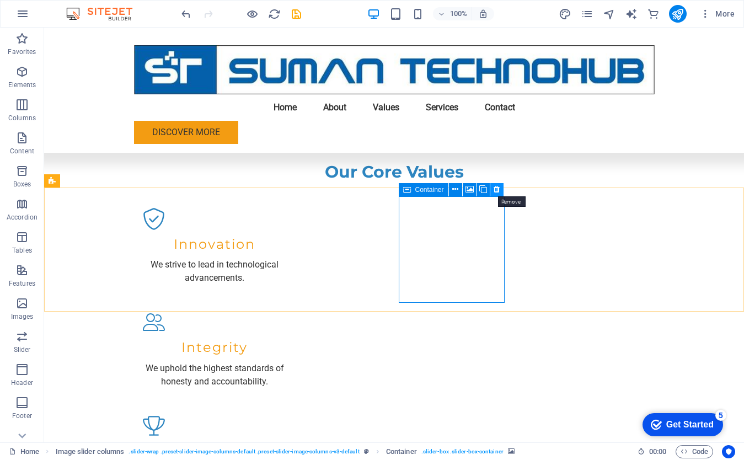
click at [497, 191] on icon at bounding box center [496, 190] width 6 height 12
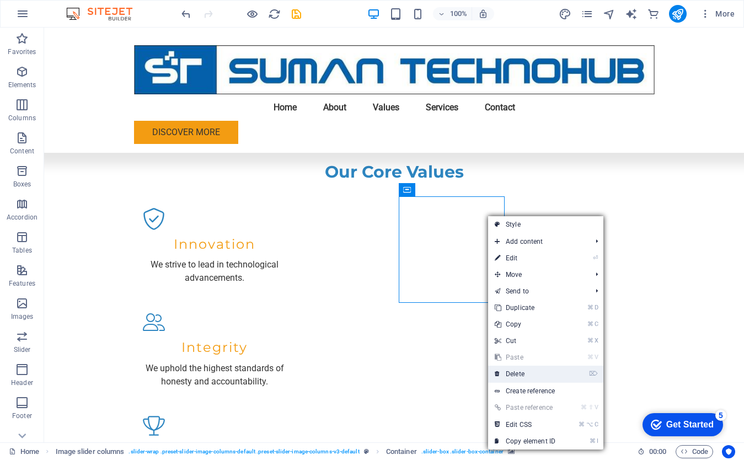
click at [521, 376] on link "⌦ Delete" at bounding box center [525, 373] width 74 height 17
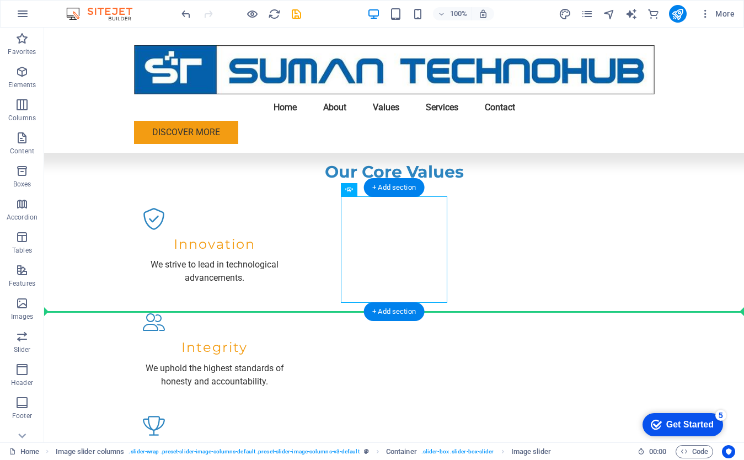
drag, startPoint x: 355, startPoint y: 247, endPoint x: 272, endPoint y: 263, distance: 84.8
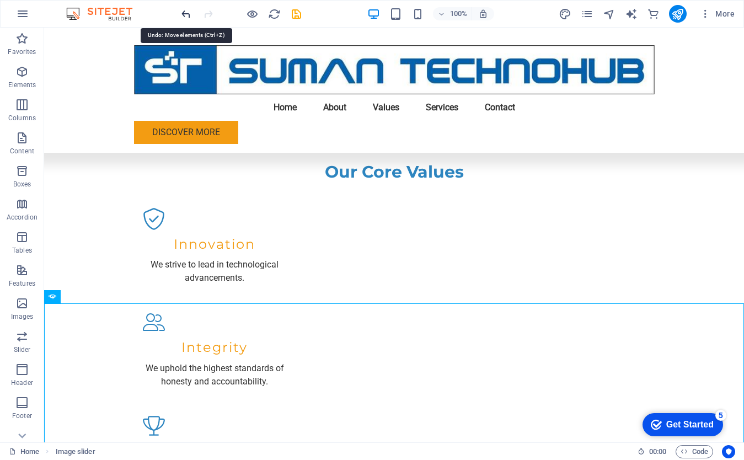
click at [185, 17] on icon "undo" at bounding box center [186, 14] width 13 height 13
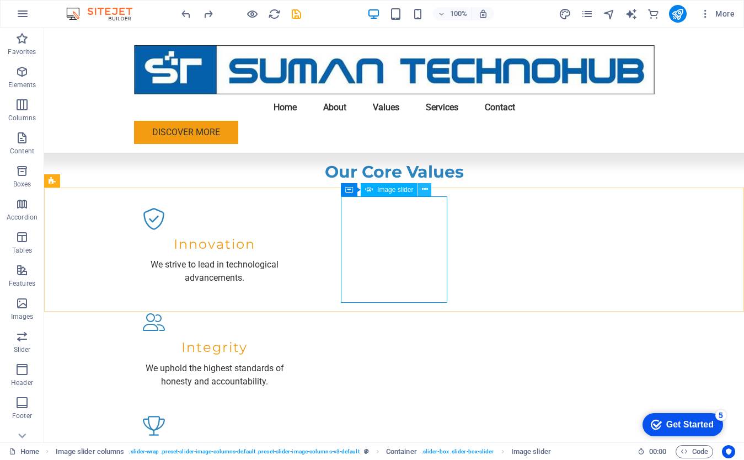
click at [426, 190] on icon at bounding box center [425, 190] width 6 height 12
click at [426, 193] on icon at bounding box center [425, 190] width 6 height 12
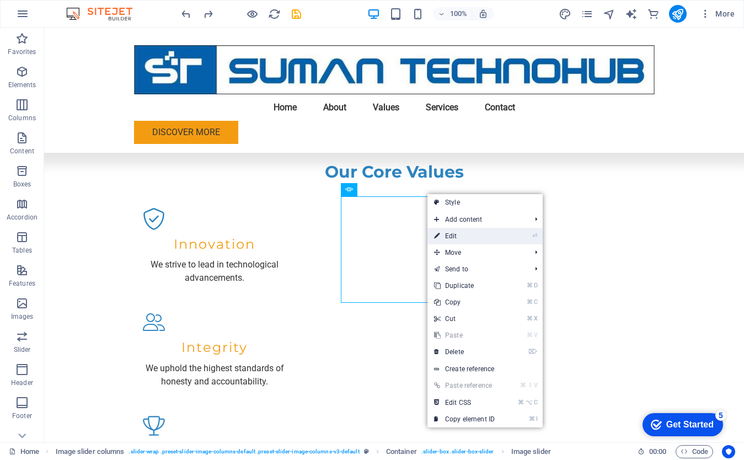
click at [446, 235] on link "⏎ Edit" at bounding box center [464, 236] width 74 height 17
select select "px"
select select "ms"
select select "s"
select select "progressive"
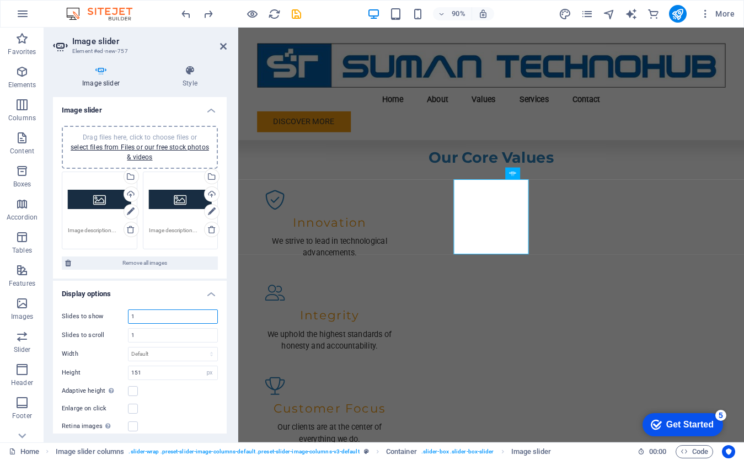
click at [147, 317] on input "1" at bounding box center [172, 316] width 89 height 13
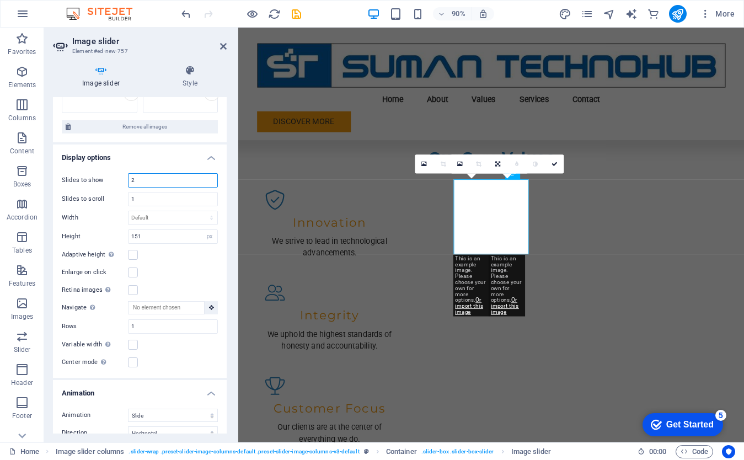
scroll to position [0, 0]
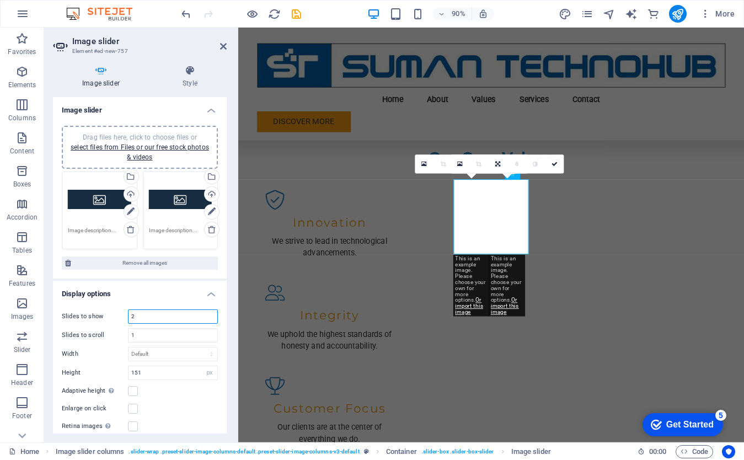
type input "2"
click at [102, 80] on h4 "Image slider" at bounding box center [103, 76] width 100 height 23
click at [159, 336] on input "1" at bounding box center [172, 335] width 89 height 13
type input "2"
click at [181, 356] on select "Default px % rem em vw vh" at bounding box center [172, 353] width 89 height 13
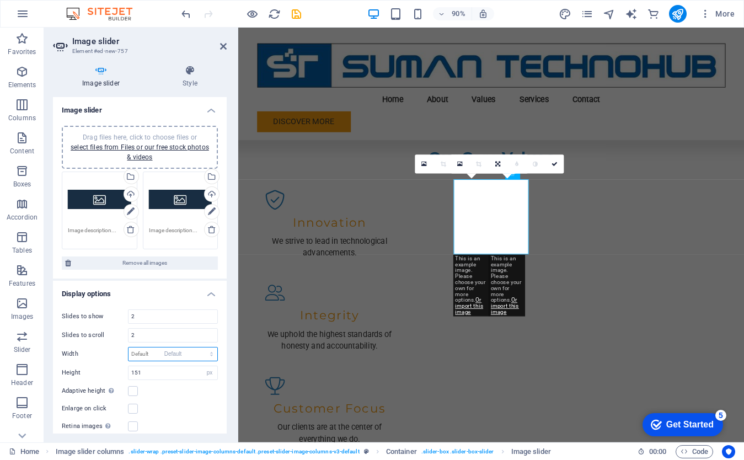
click at [128, 347] on select "Default px % rem em vw vh" at bounding box center [172, 353] width 89 height 13
select select "DISABLED_OPTION_VALUE"
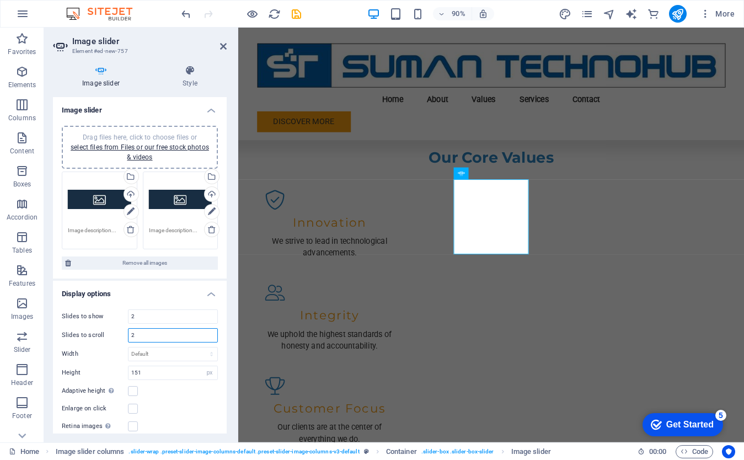
click at [150, 333] on input "2" at bounding box center [172, 335] width 89 height 13
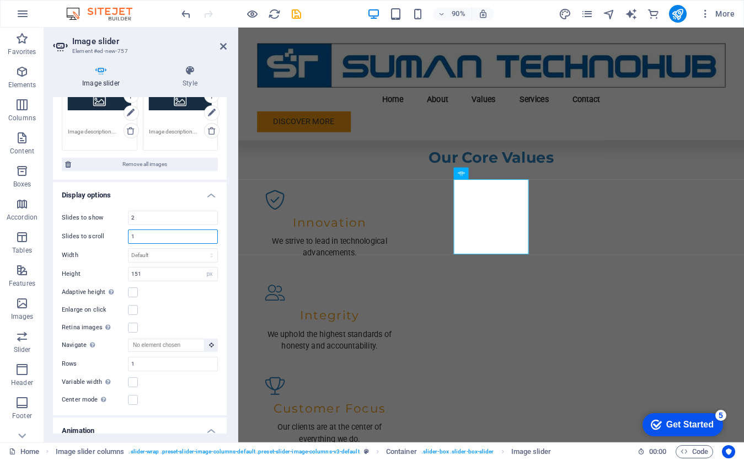
scroll to position [99, 0]
type input "1"
click at [134, 381] on label at bounding box center [133, 381] width 10 height 10
click at [0, 0] on input "Variable width Automatically adjust the width of the visible slide." at bounding box center [0, 0] width 0 height 0
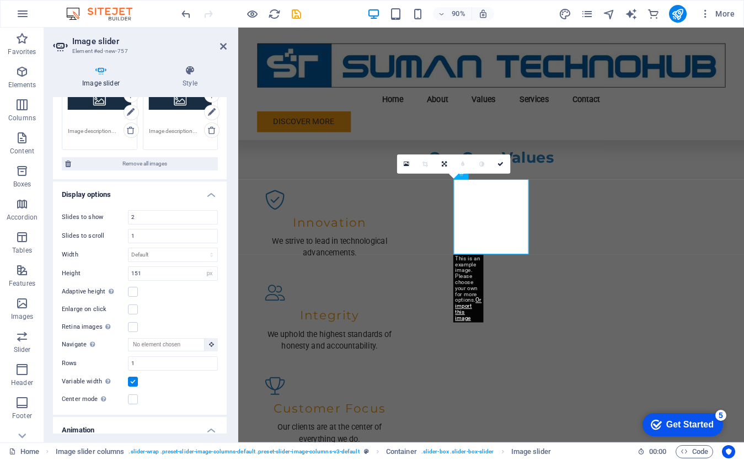
click at [134, 381] on label at bounding box center [133, 381] width 10 height 10
click at [0, 0] on input "Variable width Automatically adjust the width of the visible slide." at bounding box center [0, 0] width 0 height 0
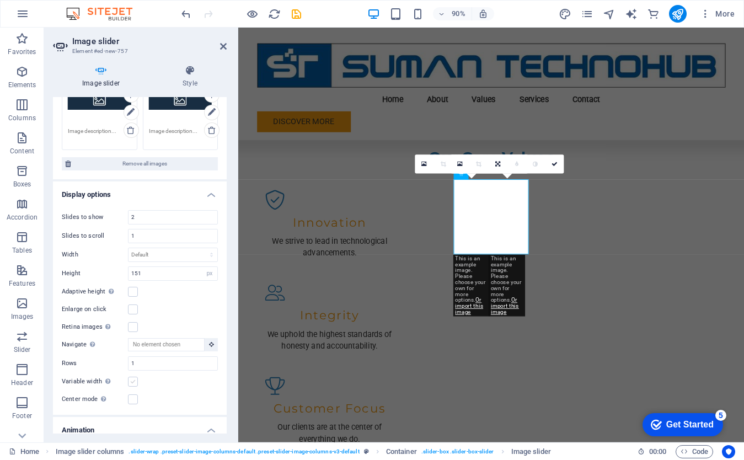
click at [134, 381] on label at bounding box center [133, 381] width 10 height 10
click at [0, 0] on input "Variable width Automatically adjust the width of the visible slide." at bounding box center [0, 0] width 0 height 0
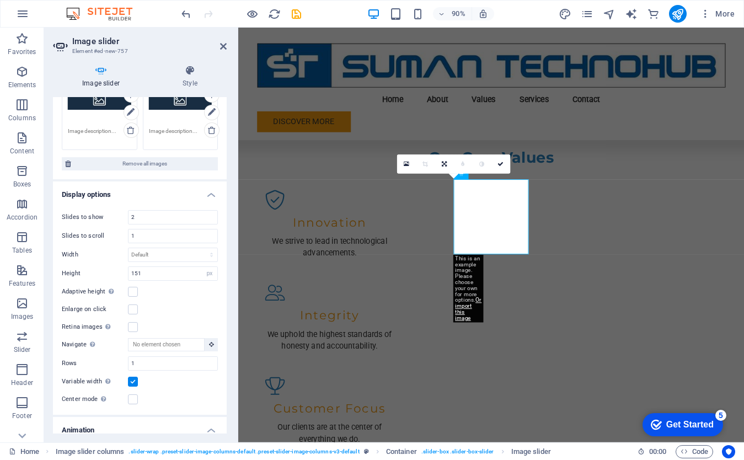
click at [134, 381] on label at bounding box center [133, 381] width 10 height 10
click at [0, 0] on input "Variable width Automatically adjust the width of the visible slide." at bounding box center [0, 0] width 0 height 0
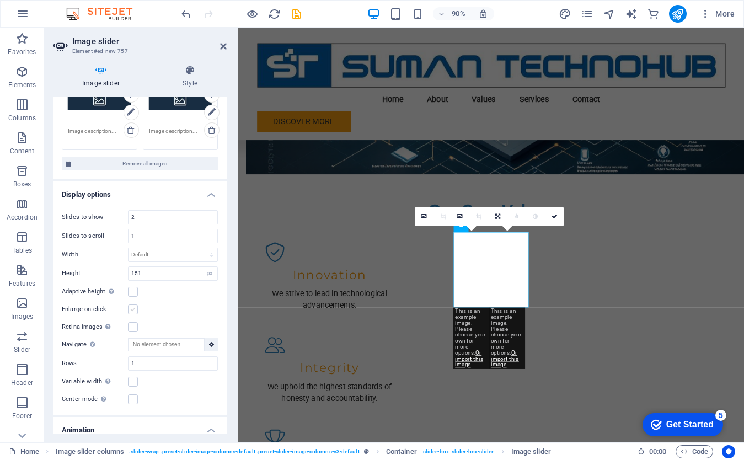
scroll to position [1022, 0]
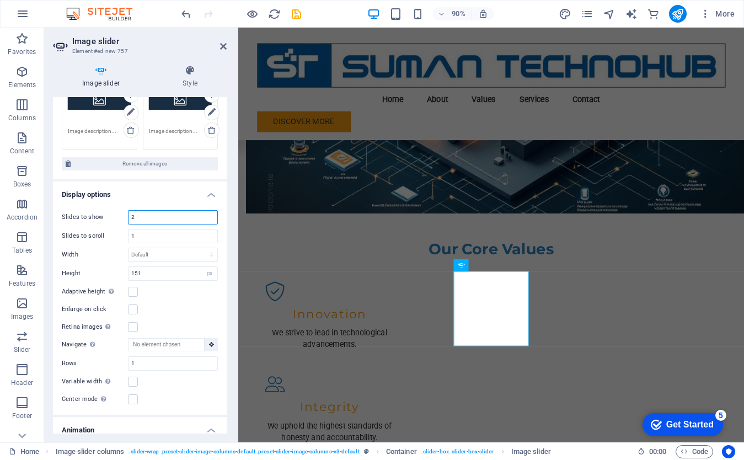
click at [148, 218] on input "2" at bounding box center [172, 217] width 89 height 13
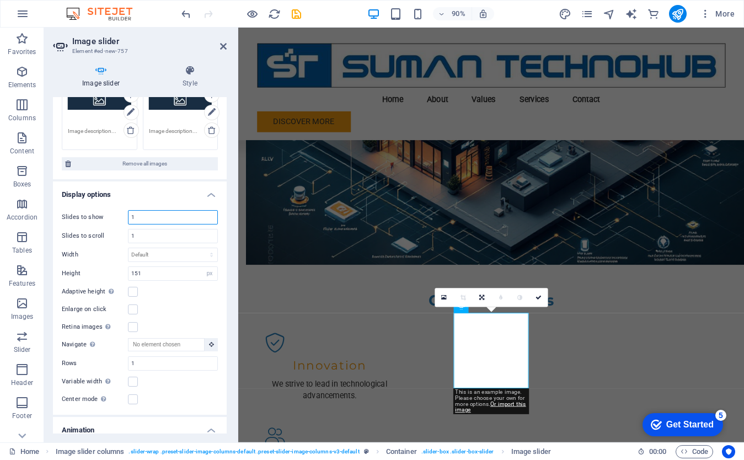
scroll to position [921, 0]
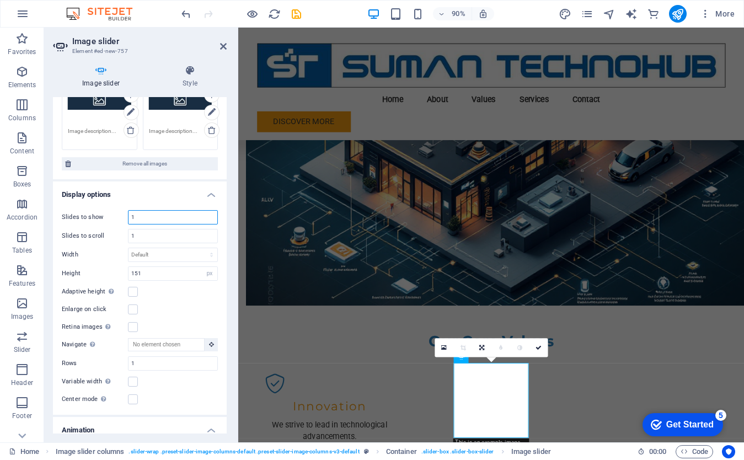
type input "1"
click at [185, 310] on div "Enlarge on click" at bounding box center [140, 309] width 156 height 13
click at [154, 214] on input "1" at bounding box center [172, 217] width 89 height 13
type input "5"
click at [139, 216] on input "5" at bounding box center [172, 217] width 89 height 13
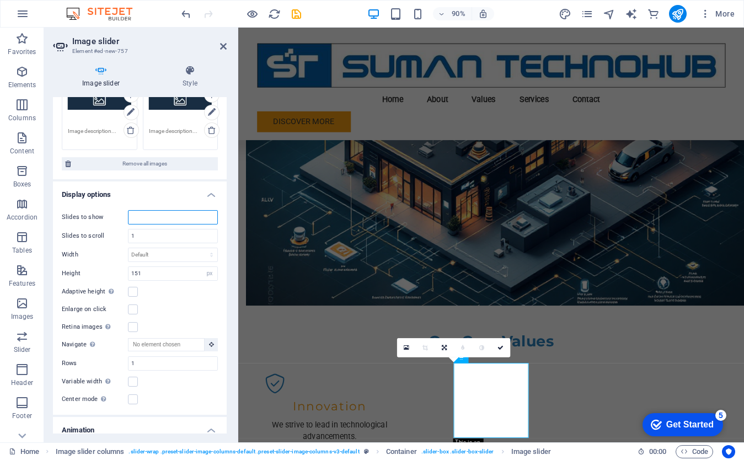
type input "1"
click at [181, 298] on div "Adaptive height Automatically adjust the height for single slide horizontal sli…" at bounding box center [140, 291] width 156 height 13
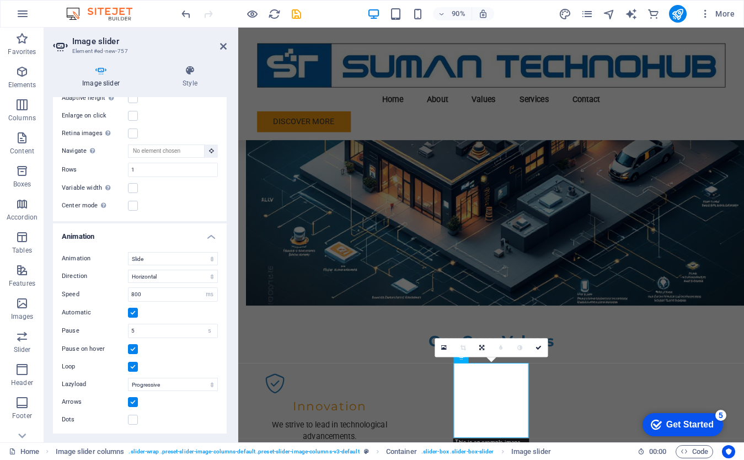
scroll to position [0, 0]
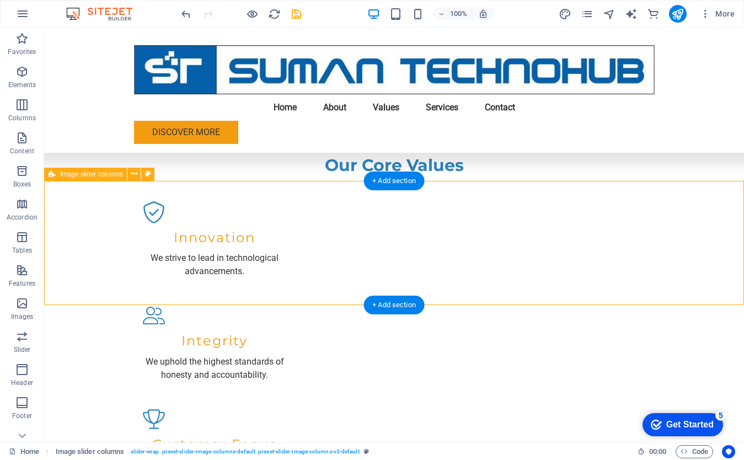
scroll to position [1122, 0]
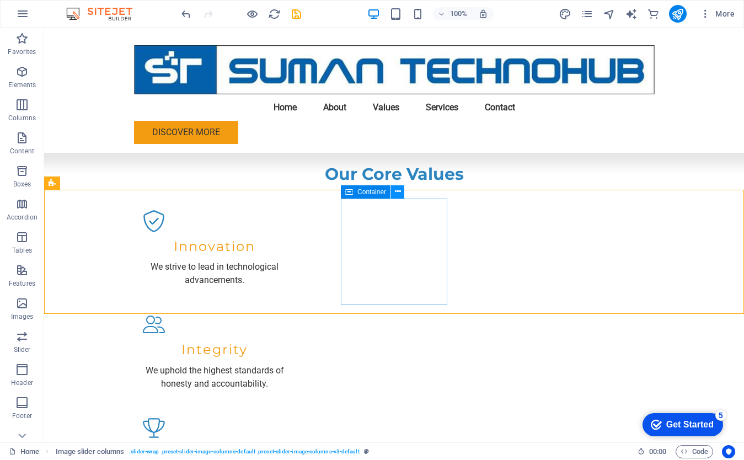
click at [398, 193] on icon at bounding box center [398, 192] width 6 height 12
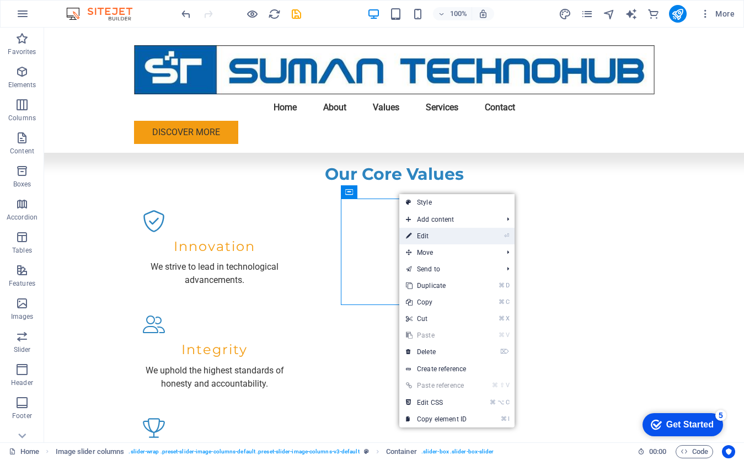
click at [407, 232] on icon at bounding box center [409, 236] width 6 height 17
select select "region"
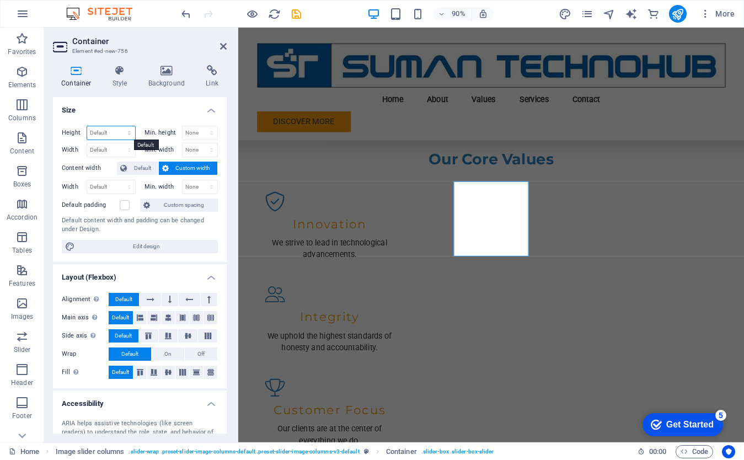
click at [130, 132] on select "Default px rem % vh vw" at bounding box center [111, 132] width 48 height 13
click at [173, 206] on span "Custom spacing" at bounding box center [183, 204] width 61 height 13
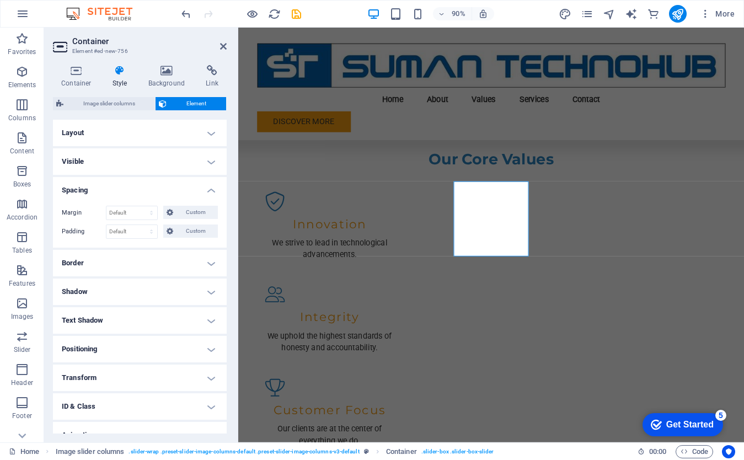
click at [211, 133] on h4 "Layout" at bounding box center [140, 133] width 174 height 26
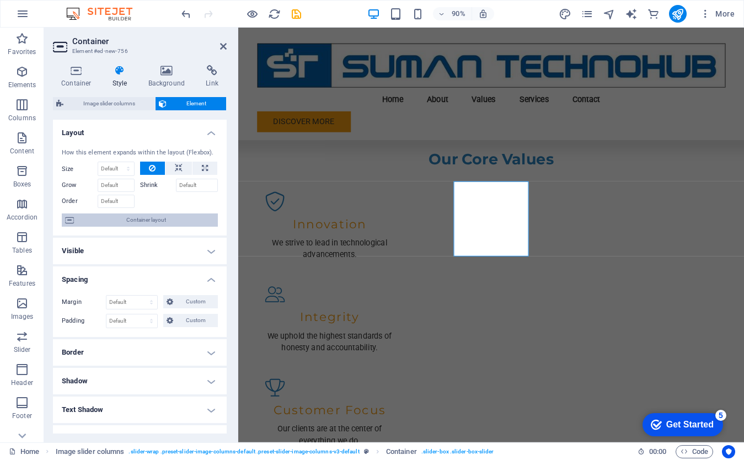
click at [145, 217] on span "Container layout" at bounding box center [145, 219] width 137 height 13
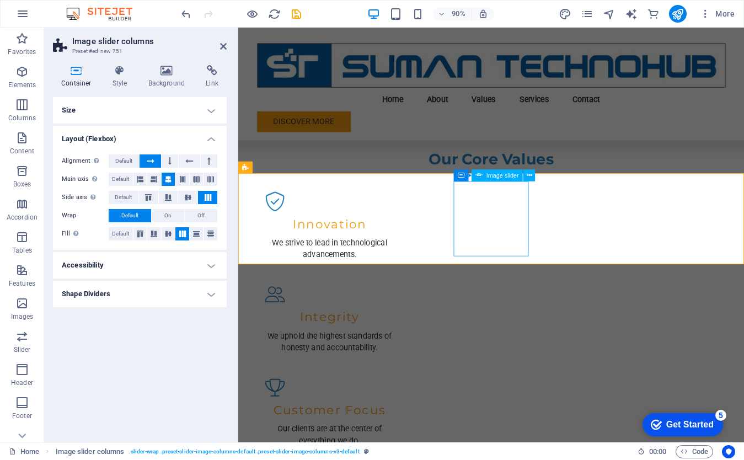
select select "px"
select select "ms"
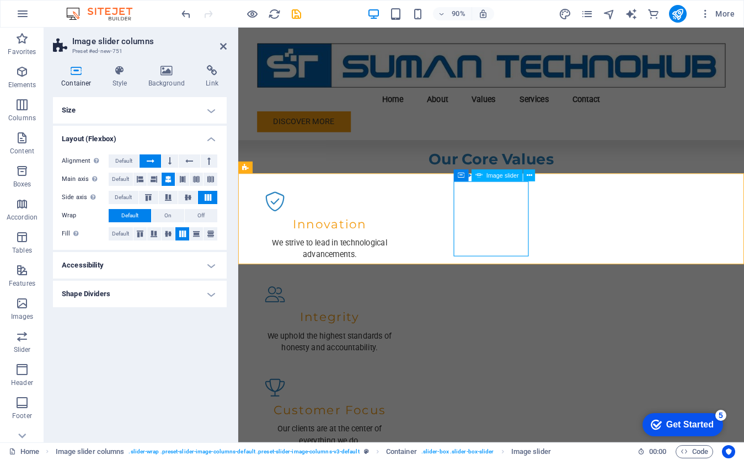
select select "s"
select select "progressive"
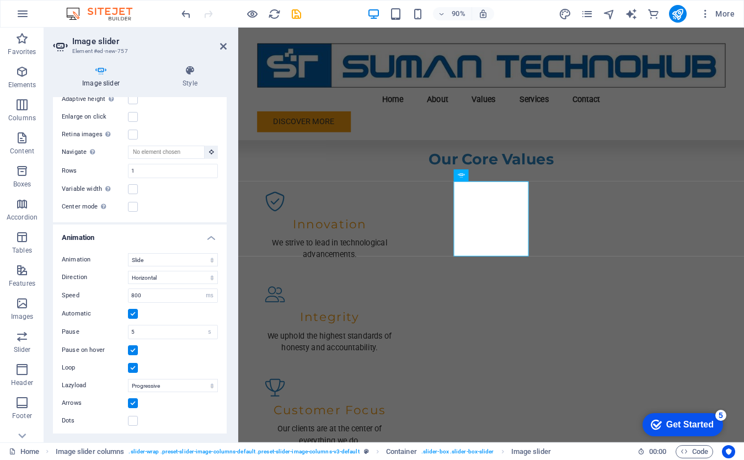
scroll to position [294, 0]
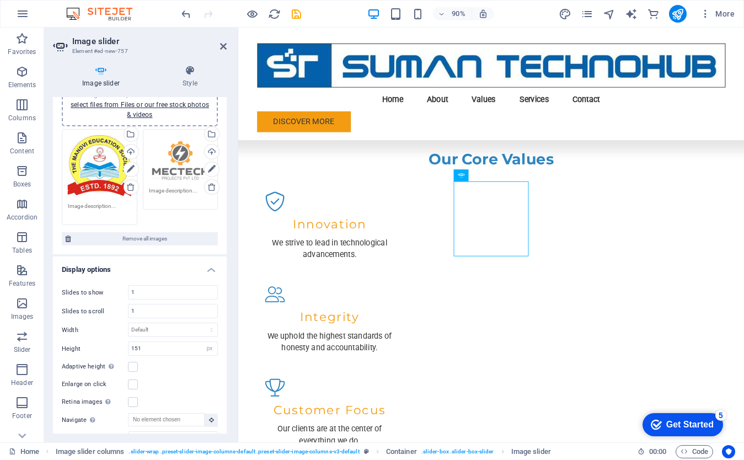
scroll to position [0, 0]
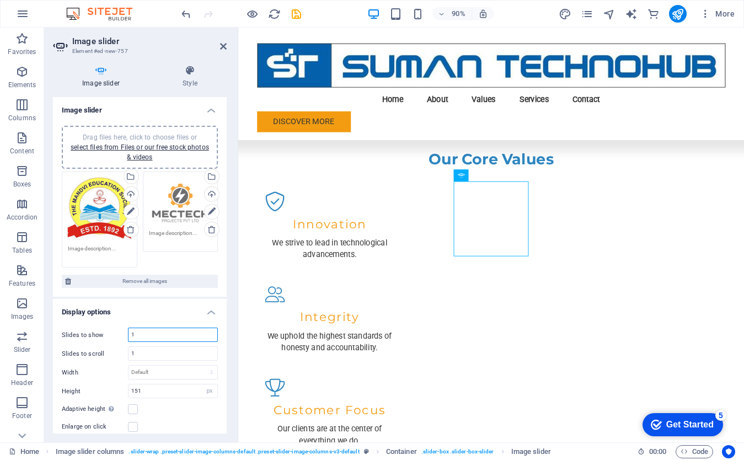
click at [140, 331] on input "1" at bounding box center [172, 334] width 89 height 13
type input "2"
drag, startPoint x: 477, startPoint y: 280, endPoint x: 410, endPoint y: 283, distance: 67.3
click at [322, 167] on button at bounding box center [319, 168] width 12 height 12
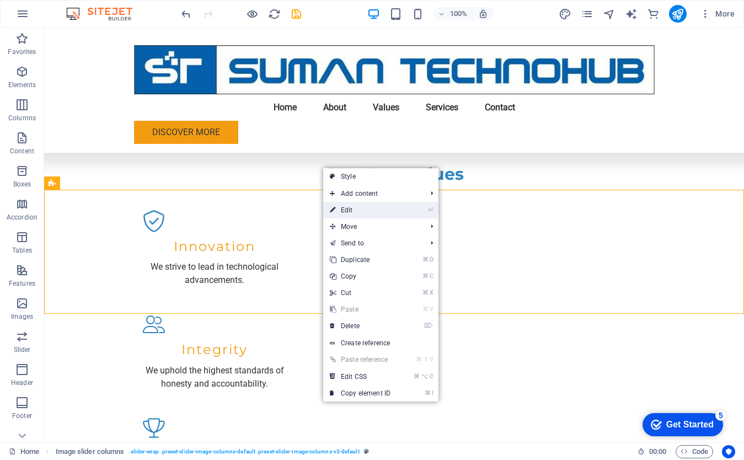
click at [342, 208] on link "⏎ Edit" at bounding box center [360, 210] width 74 height 17
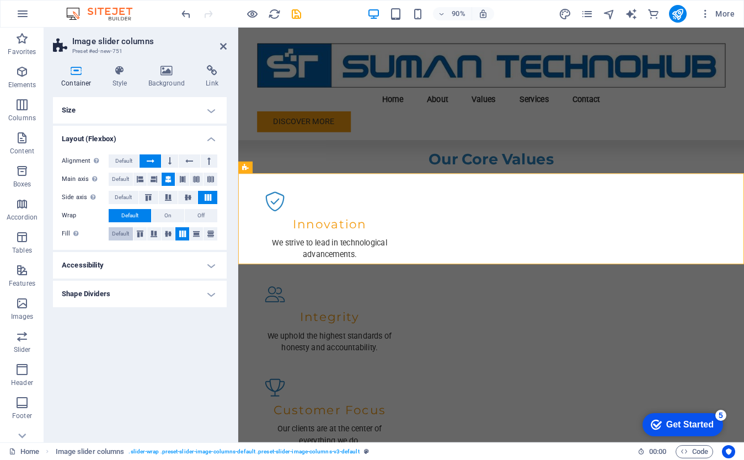
click at [121, 234] on span "Default" at bounding box center [120, 233] width 17 height 13
click at [212, 111] on h4 "Size" at bounding box center [140, 110] width 174 height 26
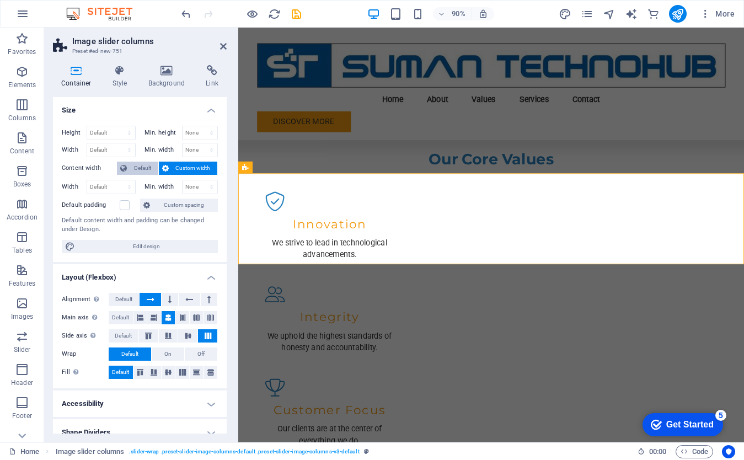
click at [138, 169] on span "Default" at bounding box center [142, 168] width 25 height 13
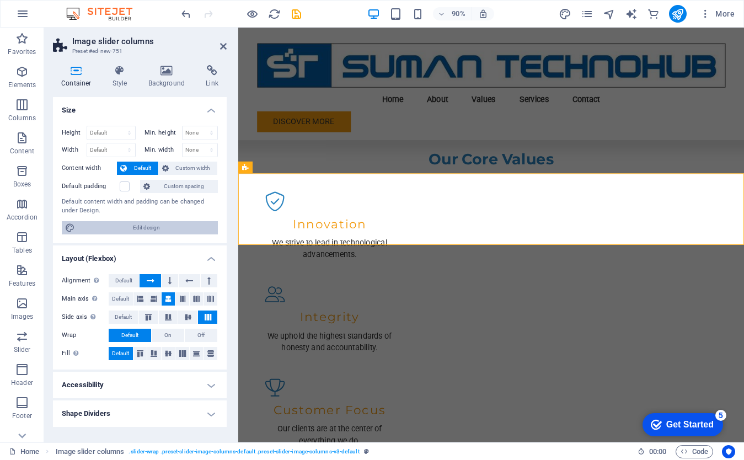
click at [141, 225] on span "Edit design" at bounding box center [146, 227] width 136 height 13
select select "px"
select select "200"
select select "px"
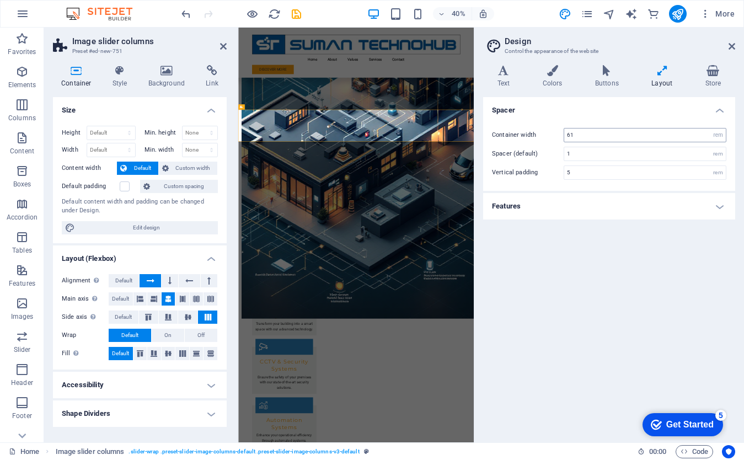
scroll to position [1076, 0]
select select "px"
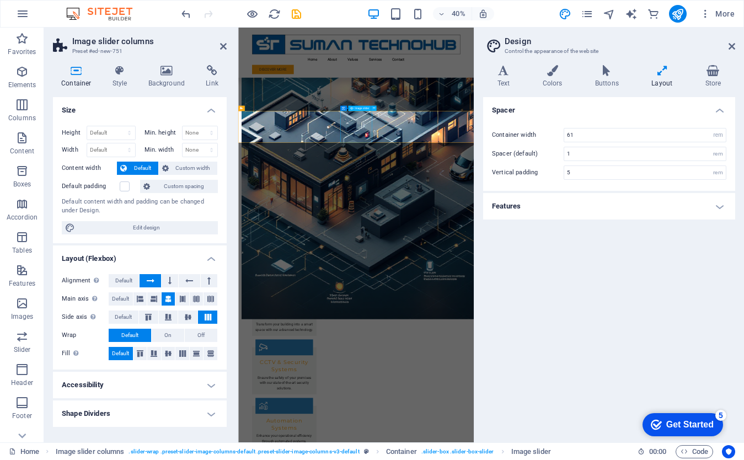
select select "ms"
select select "s"
select select "progressive"
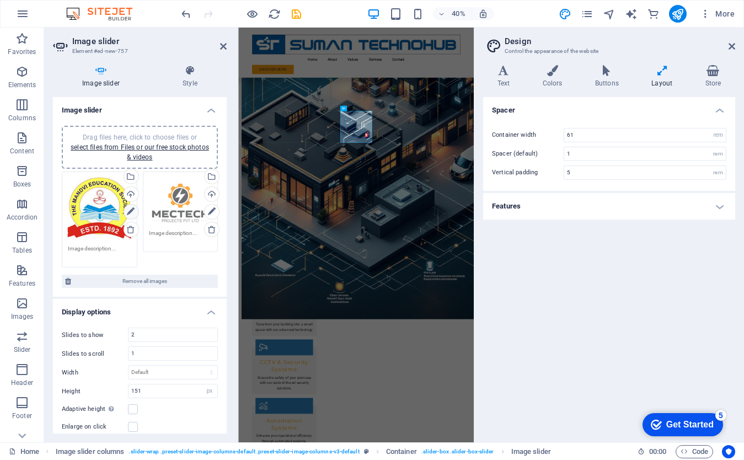
click at [130, 213] on icon at bounding box center [131, 211] width 8 height 13
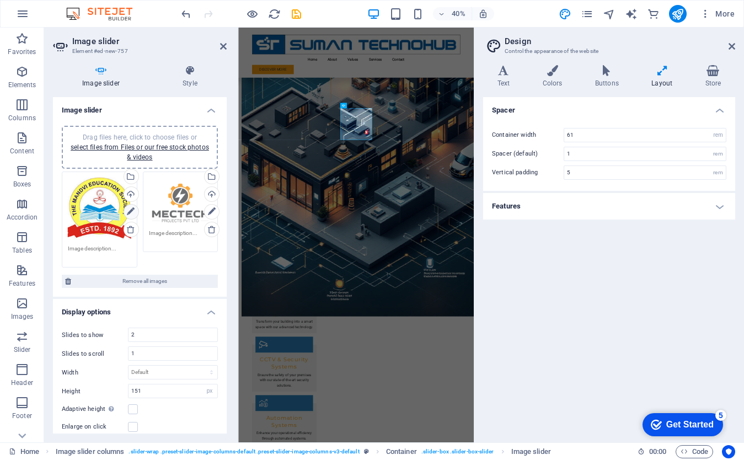
scroll to position [1084, 0]
click at [130, 213] on icon at bounding box center [131, 211] width 8 height 13
click at [734, 47] on icon at bounding box center [731, 46] width 7 height 9
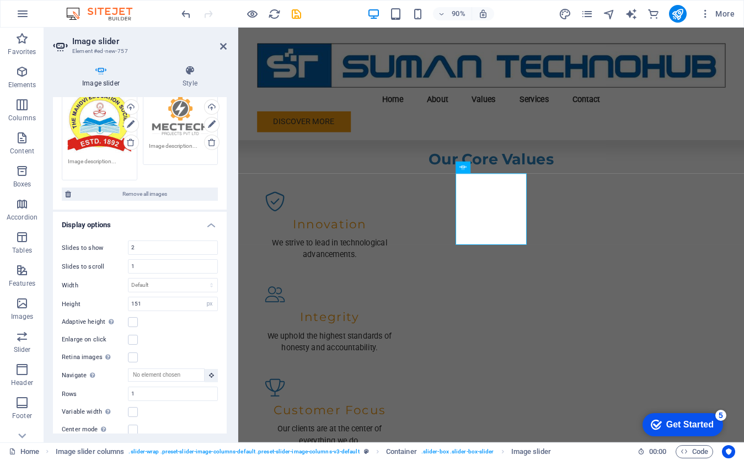
scroll to position [93, 0]
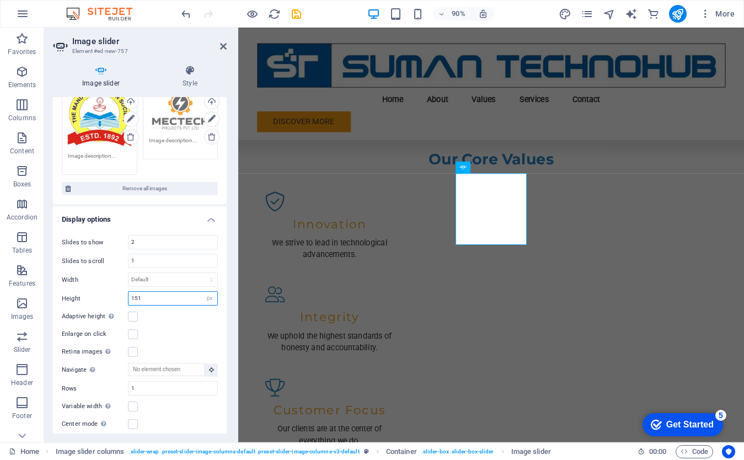
click at [165, 299] on input "151" at bounding box center [172, 298] width 89 height 13
type input "1"
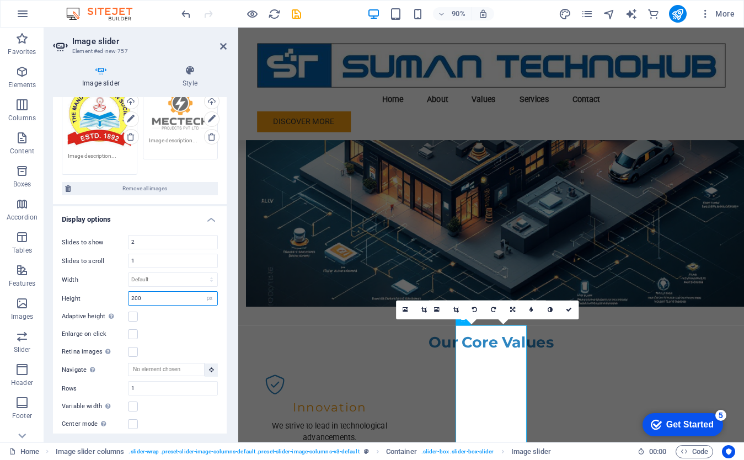
scroll to position [918, 0]
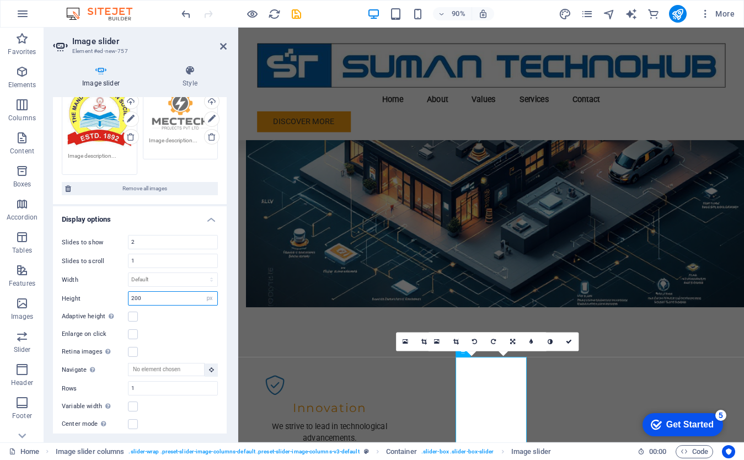
click at [152, 299] on input "200" at bounding box center [172, 298] width 89 height 13
type input "2"
type input "151"
click at [184, 321] on div "Adaptive height Automatically adjust the height for single slide horizontal sli…" at bounding box center [140, 316] width 156 height 13
click at [163, 279] on select "Default px % rem em vw vh" at bounding box center [172, 279] width 89 height 13
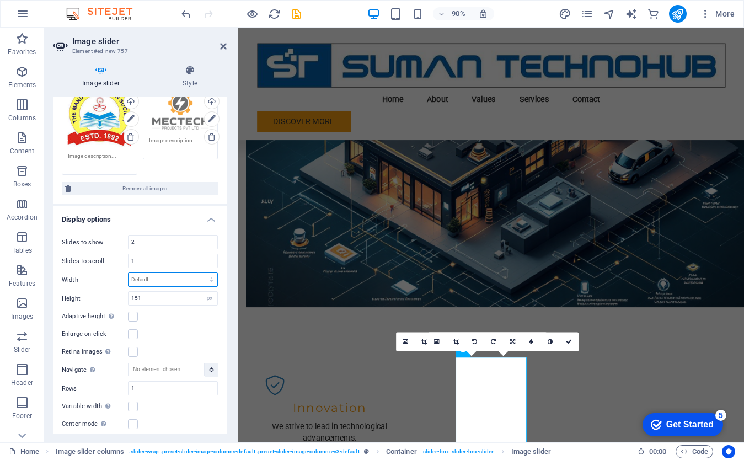
select select "vw"
click at [200, 273] on select "Default px % rem em vw vh" at bounding box center [172, 279] width 89 height 13
type input "0"
click at [208, 279] on select "Default px % rem em vw vh" at bounding box center [209, 279] width 15 height 13
select select "%"
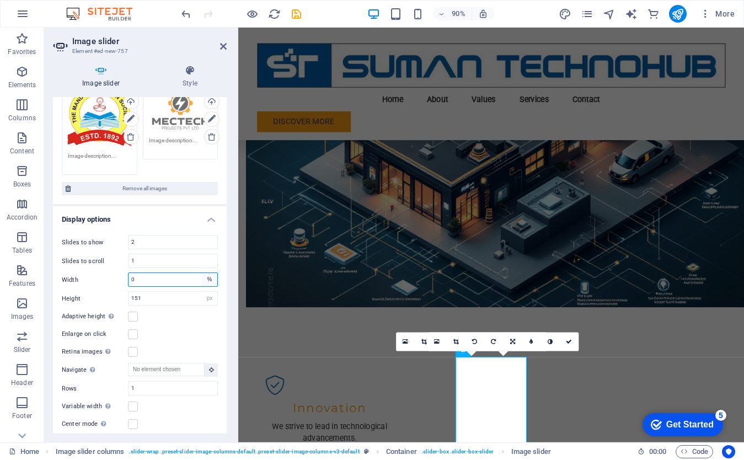
click at [202, 273] on select "Default px % rem em vw vh" at bounding box center [209, 279] width 15 height 13
click at [152, 282] on input "100" at bounding box center [172, 279] width 89 height 13
click at [198, 324] on div "Slides to show 2 Slides to scroll 1 Width 500 Default px % rem em vw vh Height …" at bounding box center [140, 332] width 174 height 213
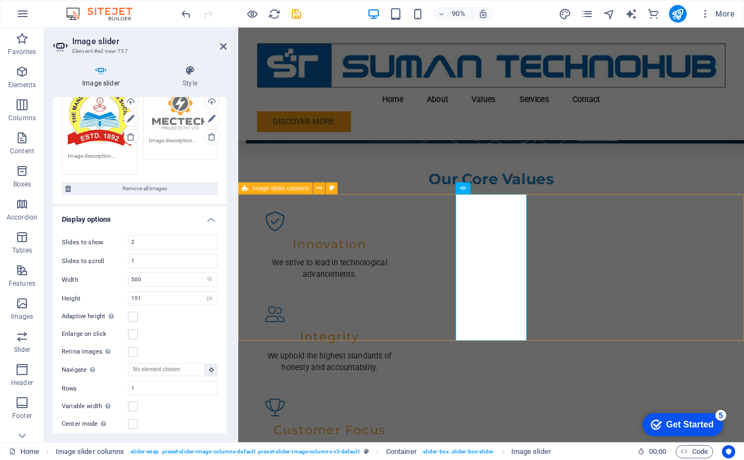
scroll to position [1099, 0]
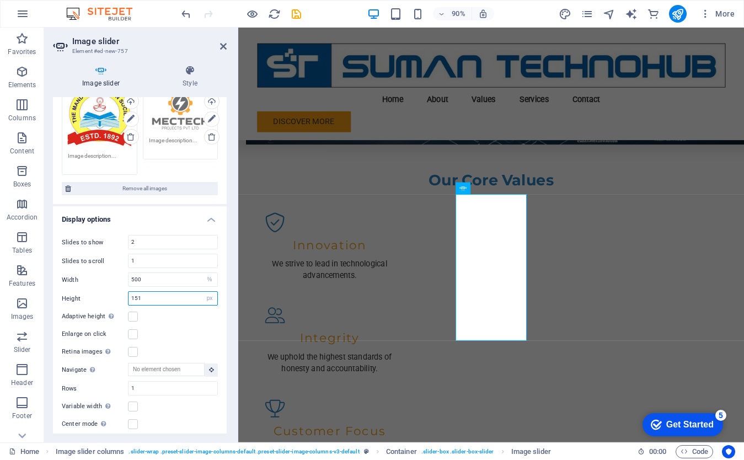
click at [175, 297] on input "151" at bounding box center [172, 298] width 89 height 13
click at [174, 278] on input "500" at bounding box center [172, 279] width 89 height 13
type input "5"
click at [176, 327] on div "Enlarge on click" at bounding box center [140, 333] width 156 height 13
click at [154, 281] on input "1000" at bounding box center [172, 279] width 89 height 13
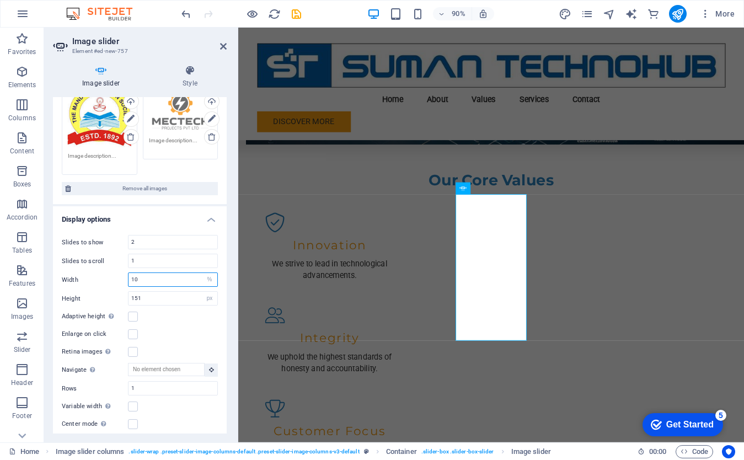
type input "1"
click at [176, 322] on div "Slides to show 2 Slides to scroll 1 Width 200 Default px % rem em vw vh Height …" at bounding box center [140, 332] width 174 height 213
click at [150, 294] on input "151" at bounding box center [172, 298] width 89 height 13
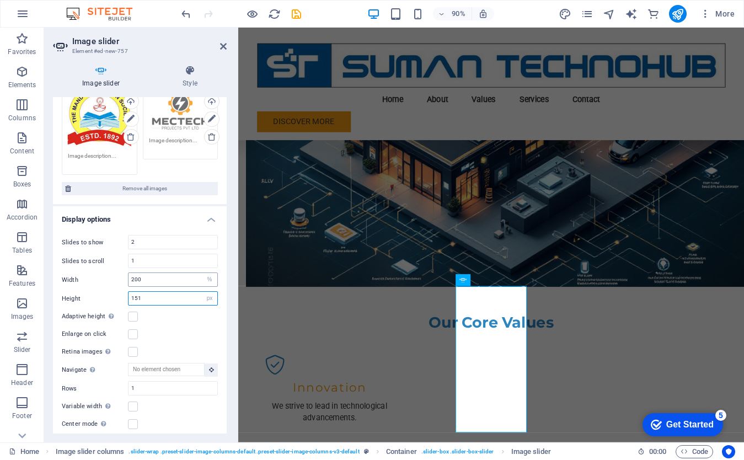
scroll to position [895, 0]
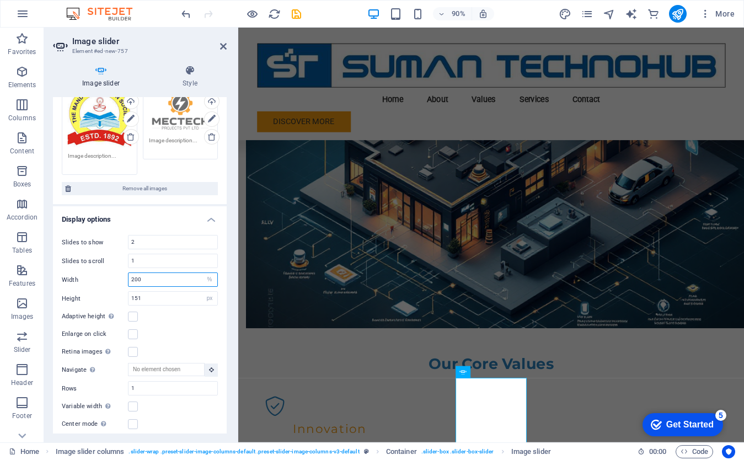
click at [153, 282] on input "200" at bounding box center [172, 279] width 89 height 13
type input "2"
type input "500"
click at [182, 340] on div "Enlarge on click" at bounding box center [140, 333] width 156 height 13
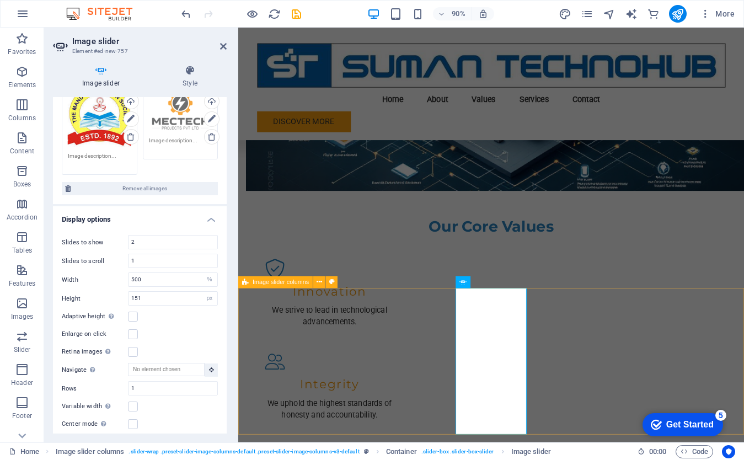
scroll to position [1080, 0]
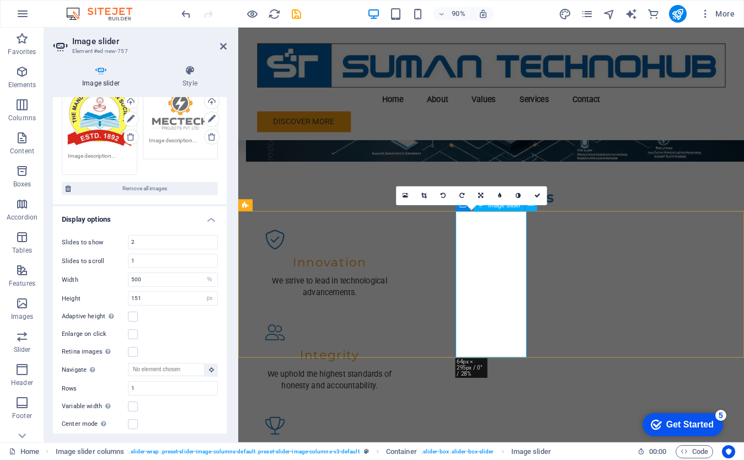
click at [481, 194] on icon at bounding box center [480, 196] width 5 height 6
click at [460, 195] on icon at bounding box center [461, 196] width 4 height 6
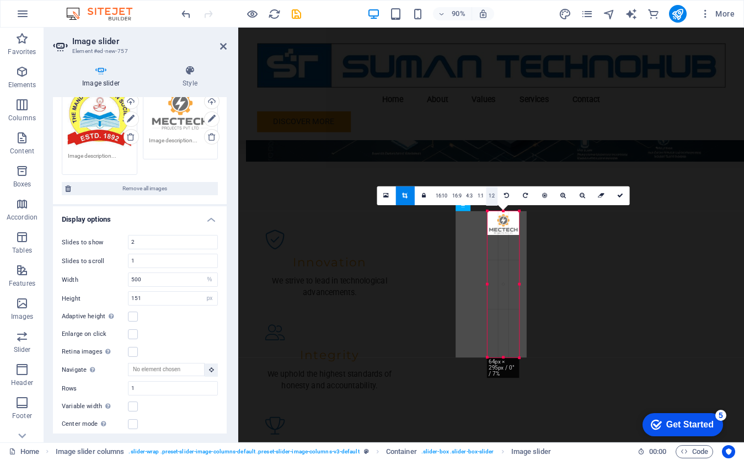
click at [492, 197] on link "1:2" at bounding box center [491, 196] width 11 height 19
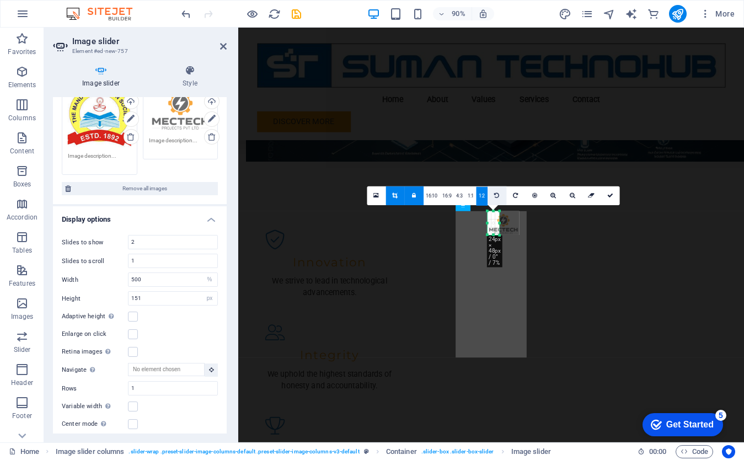
click at [497, 196] on icon at bounding box center [496, 196] width 5 height 6
click at [432, 196] on link "16:10" at bounding box center [431, 196] width 17 height 19
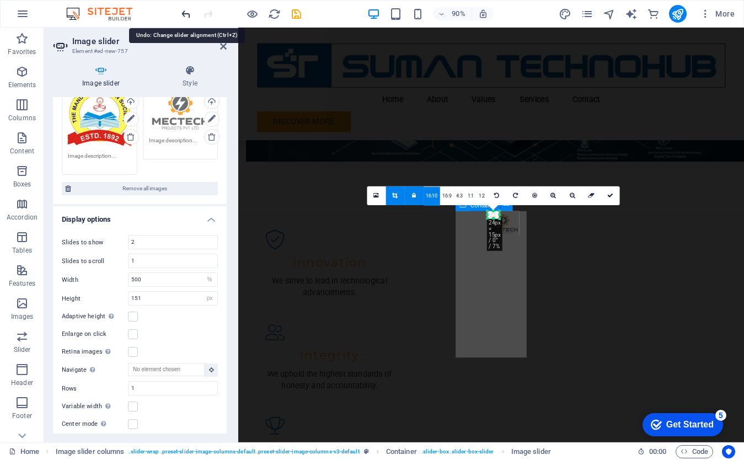
click at [188, 13] on icon "undo" at bounding box center [186, 14] width 13 height 13
type input "15"
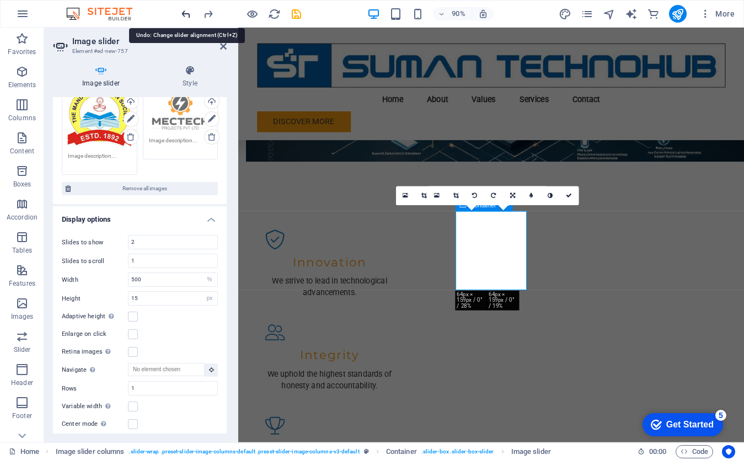
click at [188, 13] on icon "undo" at bounding box center [186, 14] width 13 height 13
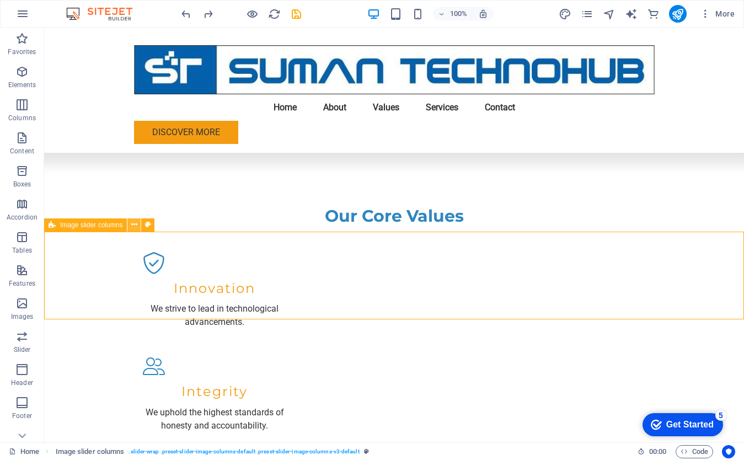
click at [134, 224] on icon at bounding box center [134, 225] width 6 height 12
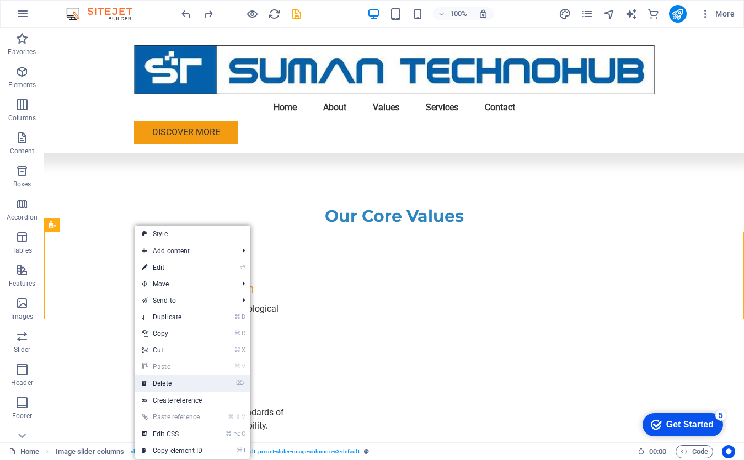
click at [176, 378] on link "⌦ Delete" at bounding box center [172, 383] width 74 height 17
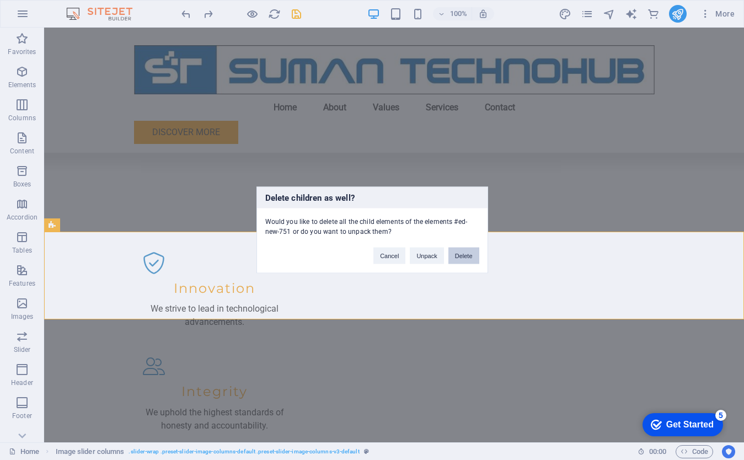
click at [468, 257] on button "Delete" at bounding box center [463, 255] width 31 height 17
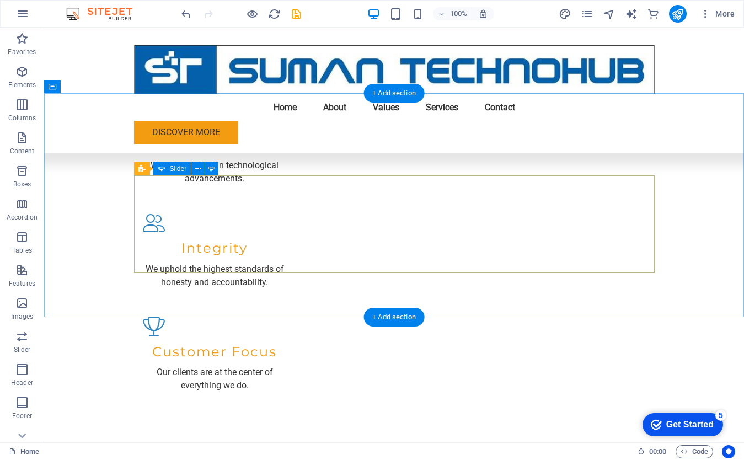
scroll to position [1240, 0]
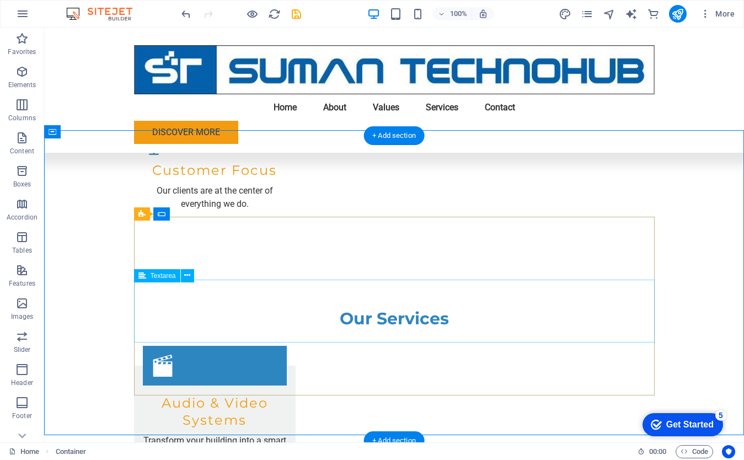
scroll to position [1405, 0]
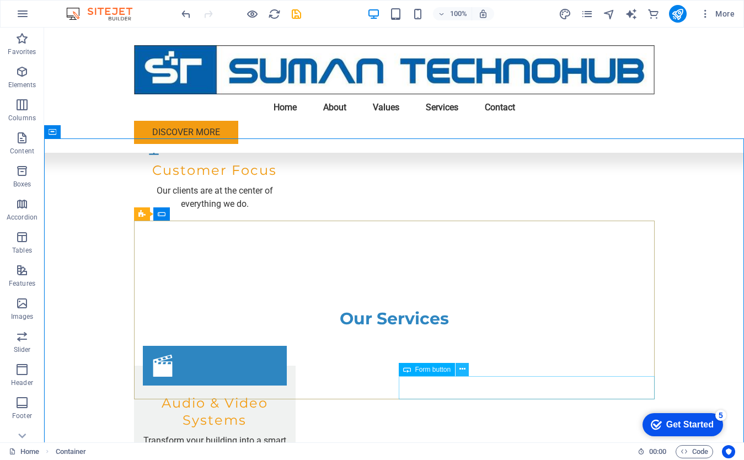
click at [464, 370] on icon at bounding box center [462, 369] width 6 height 12
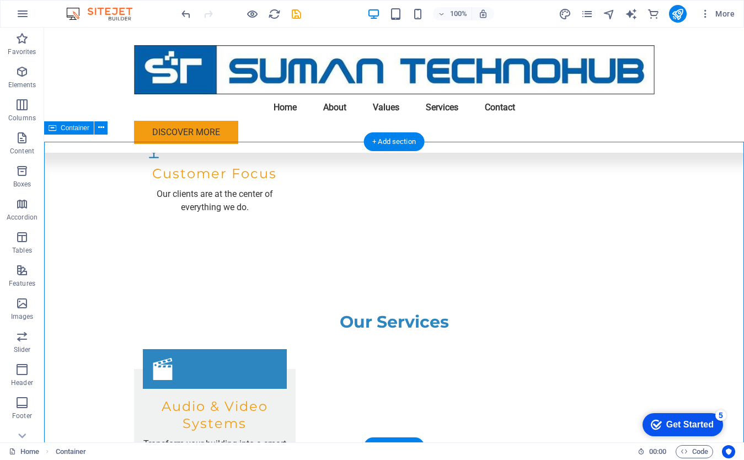
scroll to position [1401, 0]
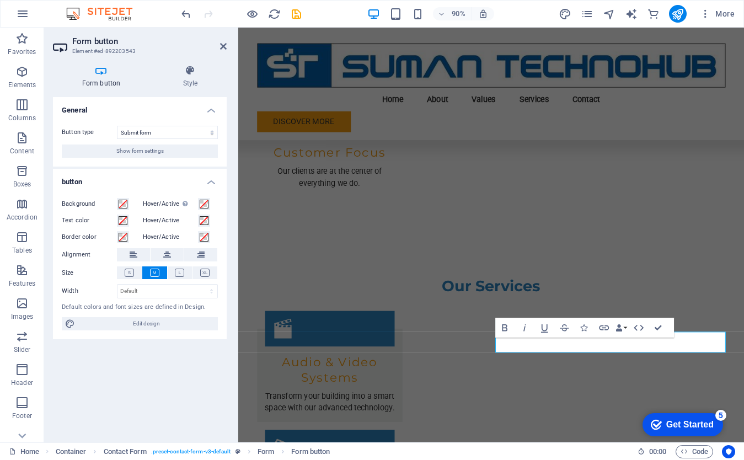
scroll to position [1409, 0]
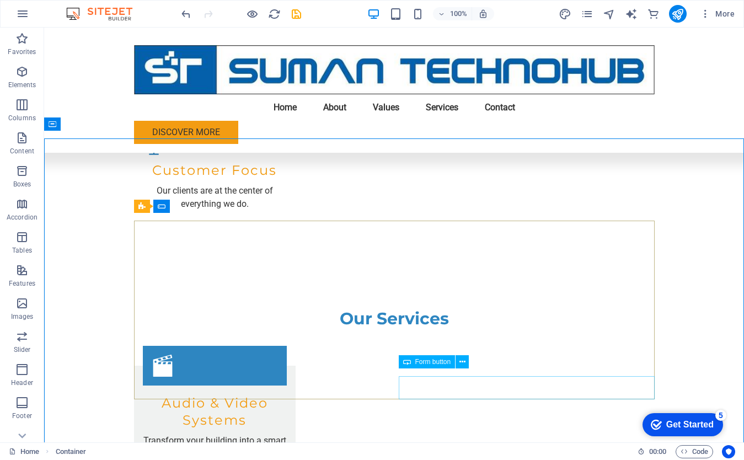
scroll to position [1405, 0]
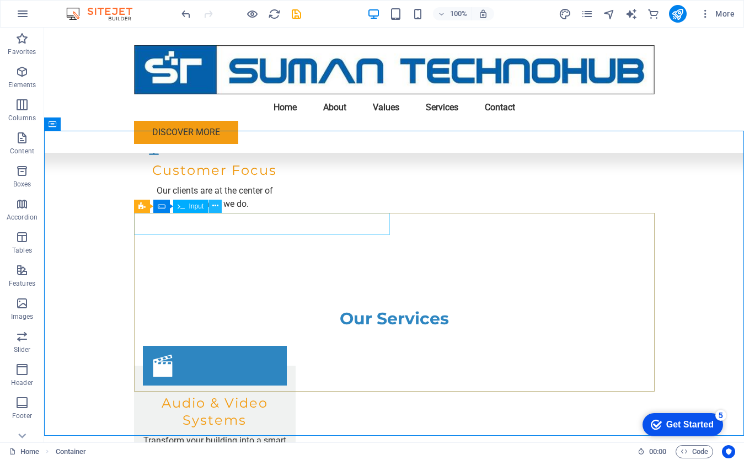
click at [217, 206] on icon at bounding box center [215, 206] width 6 height 12
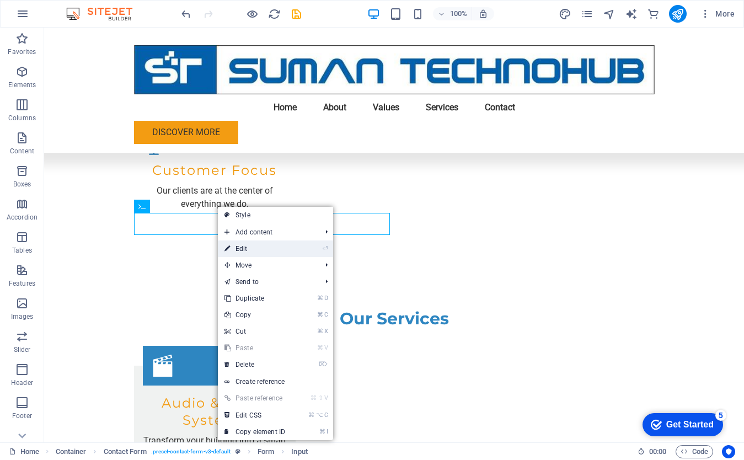
click at [239, 248] on link "⏎ Edit" at bounding box center [255, 248] width 74 height 17
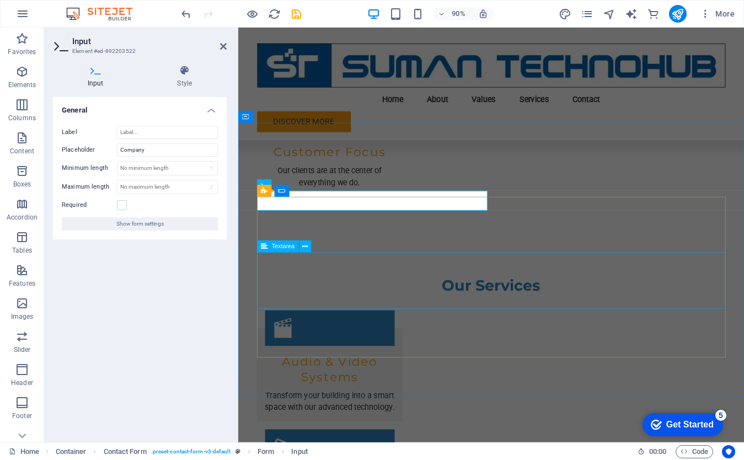
scroll to position [1409, 0]
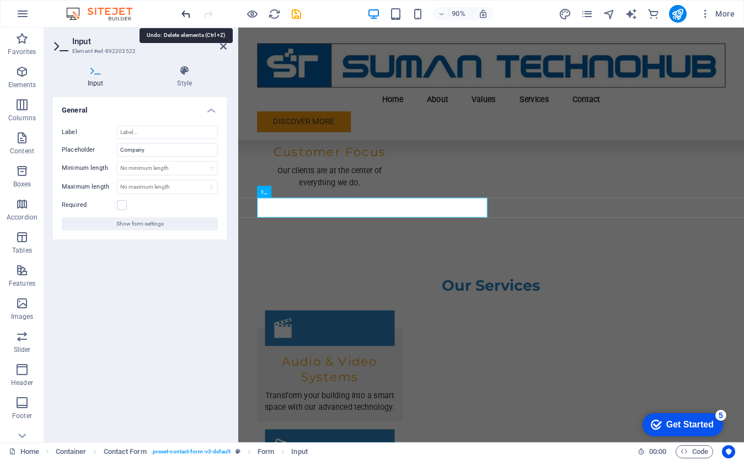
click at [189, 14] on icon "undo" at bounding box center [186, 14] width 13 height 13
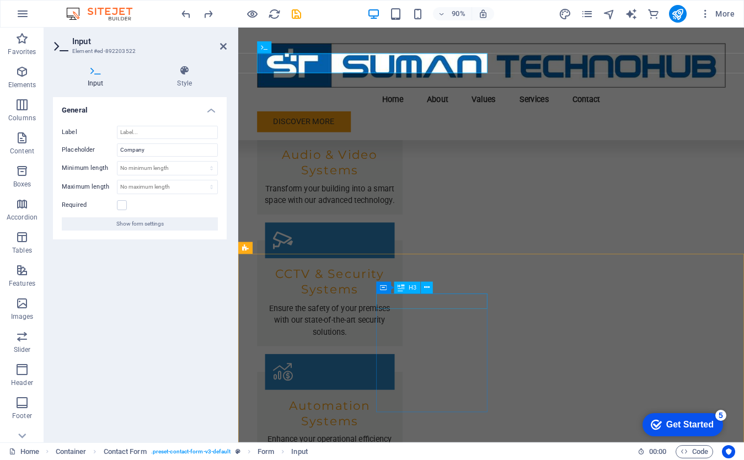
scroll to position [1668, 0]
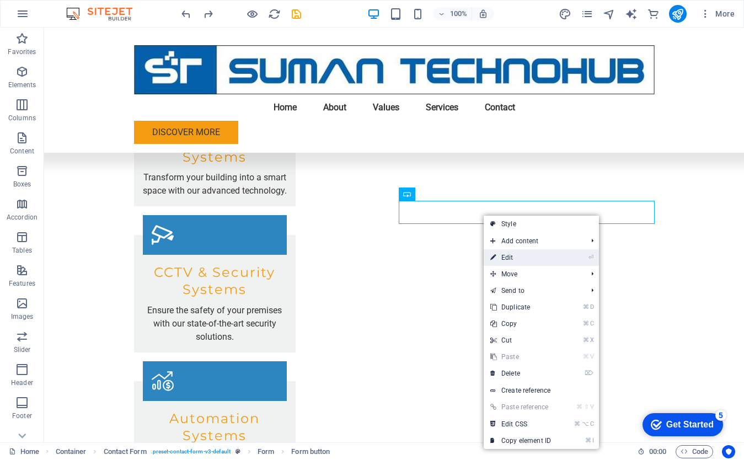
click at [524, 259] on link "⏎ Edit" at bounding box center [520, 257] width 74 height 17
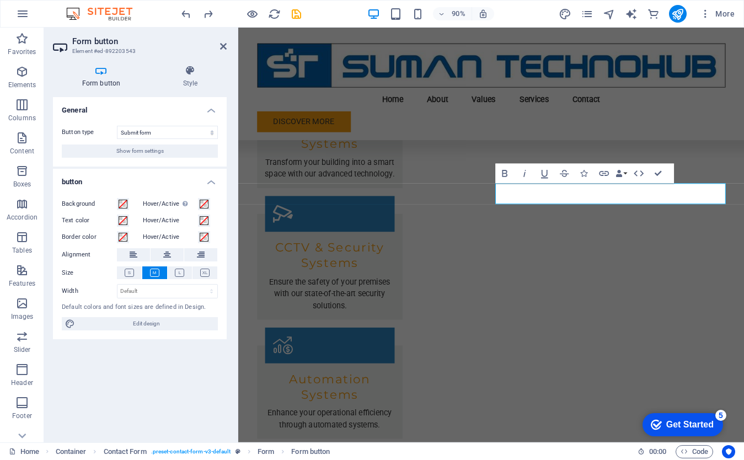
click at [686, 423] on div "Get Started" at bounding box center [689, 424] width 47 height 10
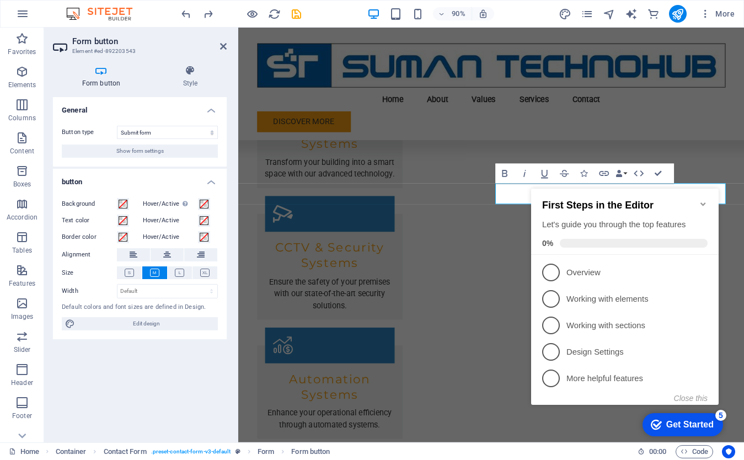
click at [701, 200] on icon "Minimize checklist" at bounding box center [702, 204] width 9 height 9
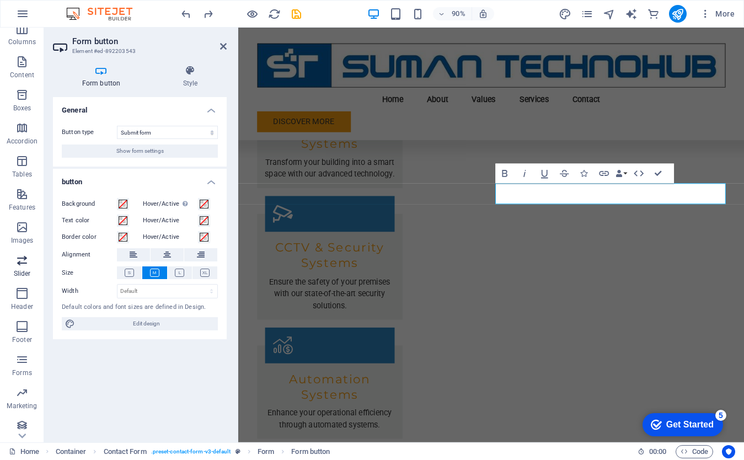
scroll to position [115, 0]
click at [23, 325] on icon "button" at bounding box center [21, 320] width 13 height 13
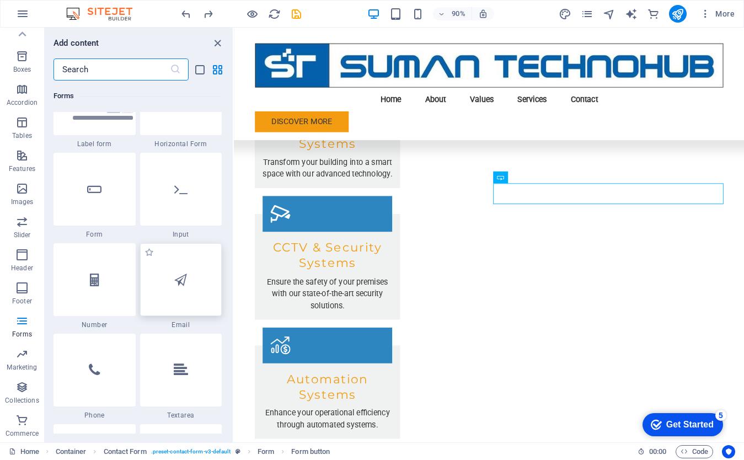
scroll to position [8307, 0]
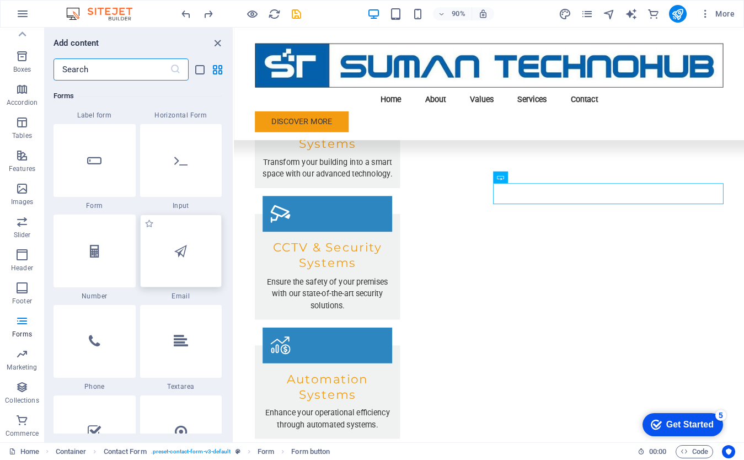
click at [181, 254] on icon at bounding box center [180, 251] width 13 height 14
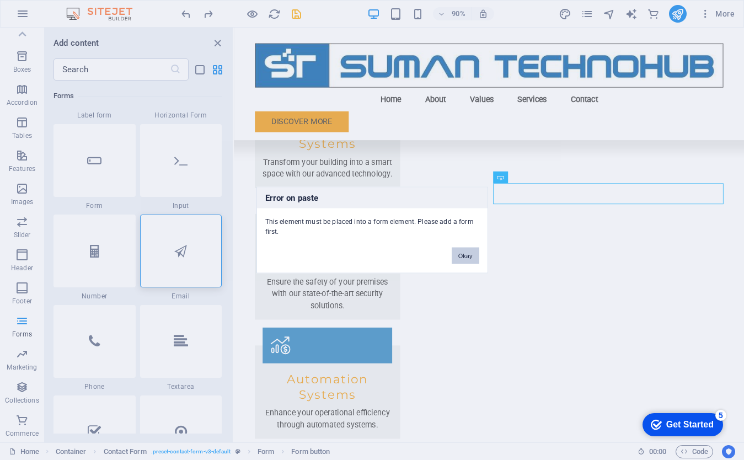
click at [465, 259] on button "Okay" at bounding box center [465, 255] width 28 height 17
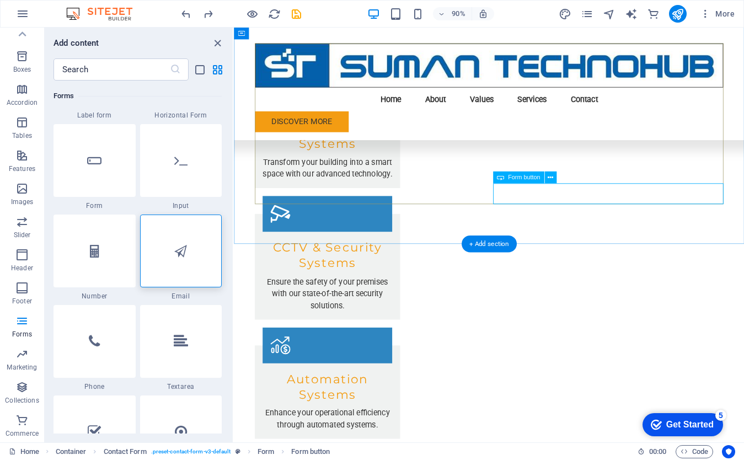
click at [193, 263] on div at bounding box center [181, 250] width 82 height 73
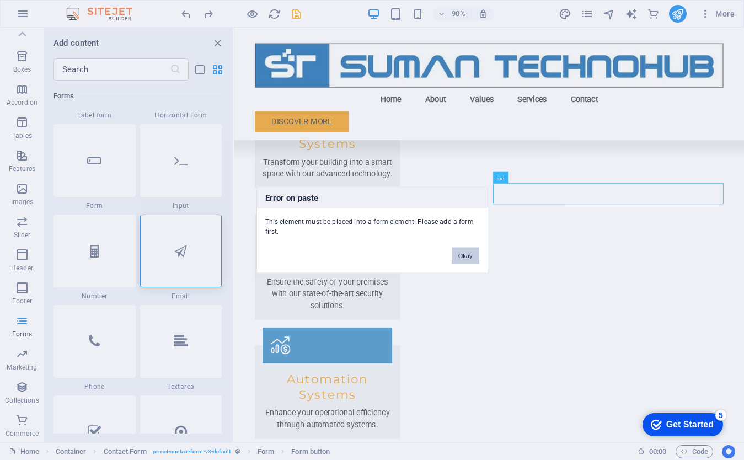
click at [467, 256] on button "Okay" at bounding box center [465, 255] width 28 height 17
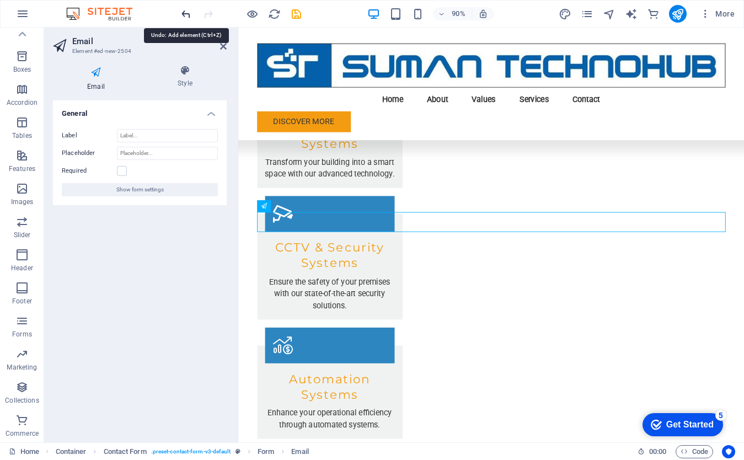
click at [189, 12] on icon "undo" at bounding box center [186, 14] width 13 height 13
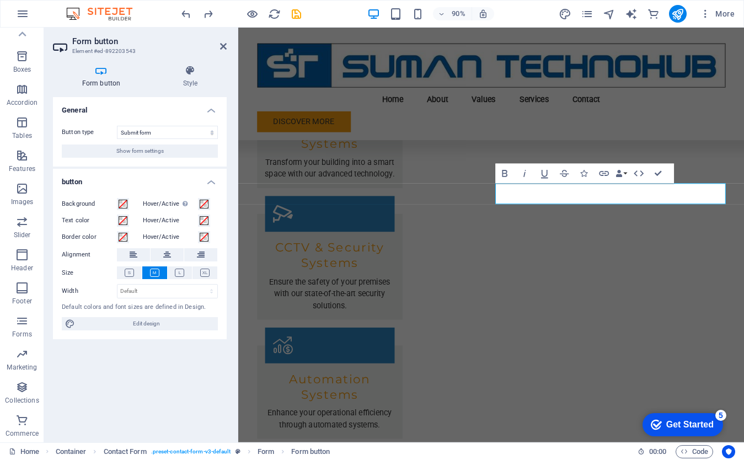
click at [96, 80] on h4 "Form button" at bounding box center [103, 76] width 101 height 23
click at [24, 329] on span "Forms" at bounding box center [22, 327] width 44 height 26
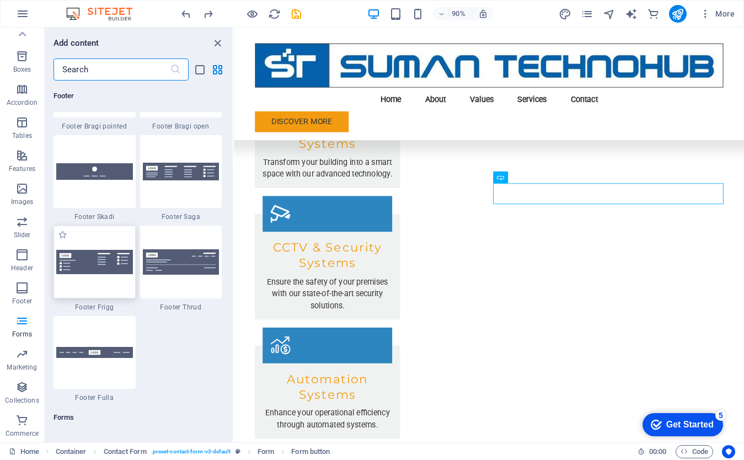
scroll to position [7678, 0]
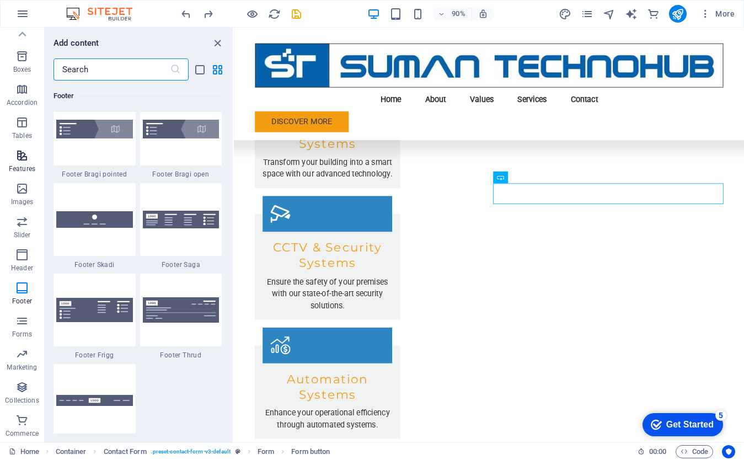
click at [24, 160] on icon "button" at bounding box center [21, 155] width 13 height 13
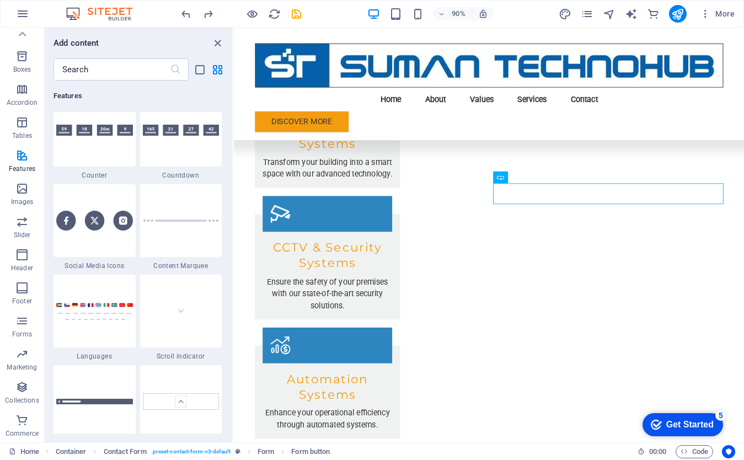
scroll to position [4948, 0]
click at [26, 197] on p "Images" at bounding box center [22, 201] width 23 height 9
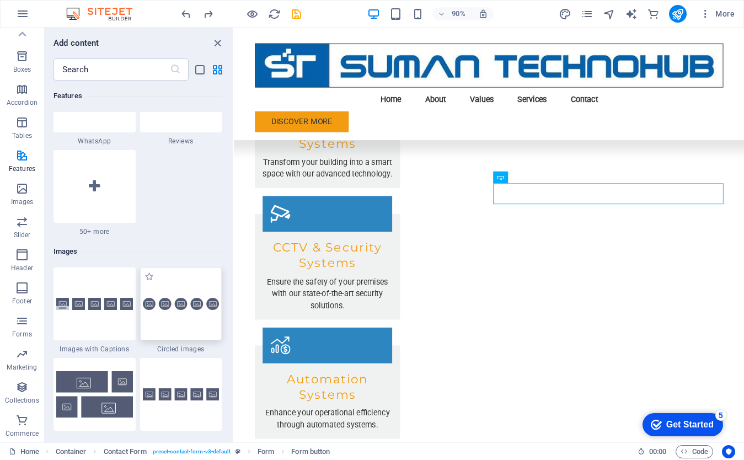
scroll to position [5433, 0]
click at [192, 330] on div at bounding box center [181, 304] width 82 height 73
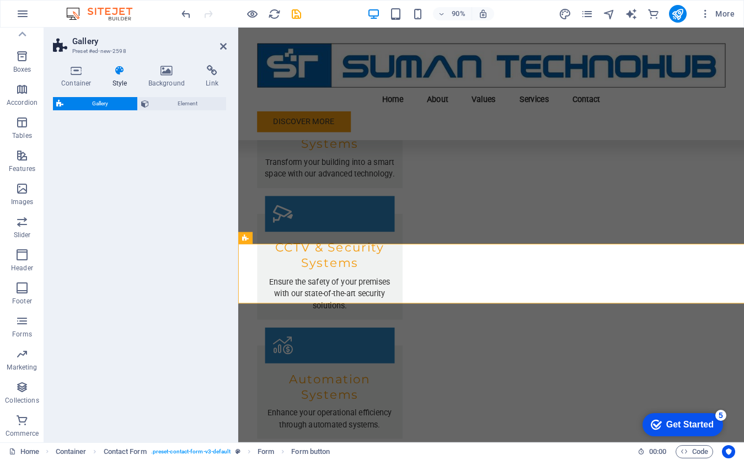
select select "rem"
select select "preset-gallery-v3-circle"
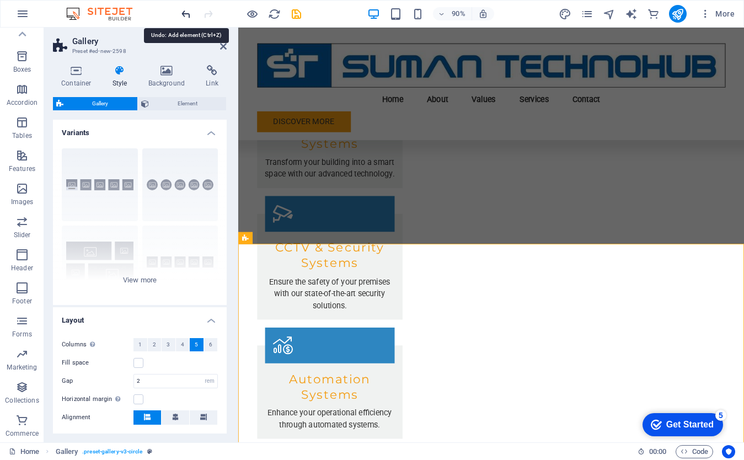
click at [182, 15] on icon "undo" at bounding box center [186, 14] width 13 height 13
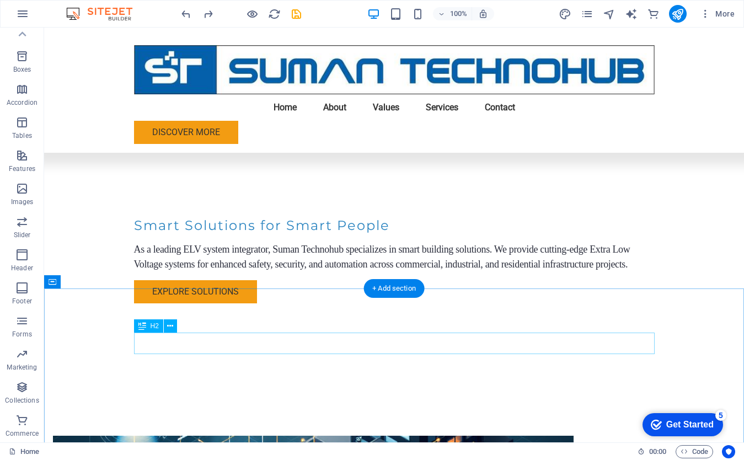
scroll to position [0, 0]
